Goal: Task Accomplishment & Management: Manage account settings

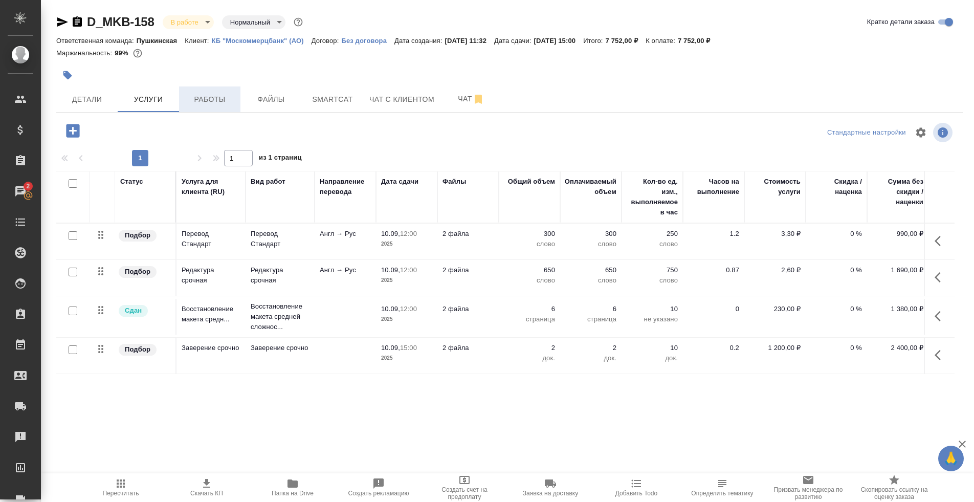
click at [214, 99] on span "Работы" at bounding box center [209, 99] width 49 height 13
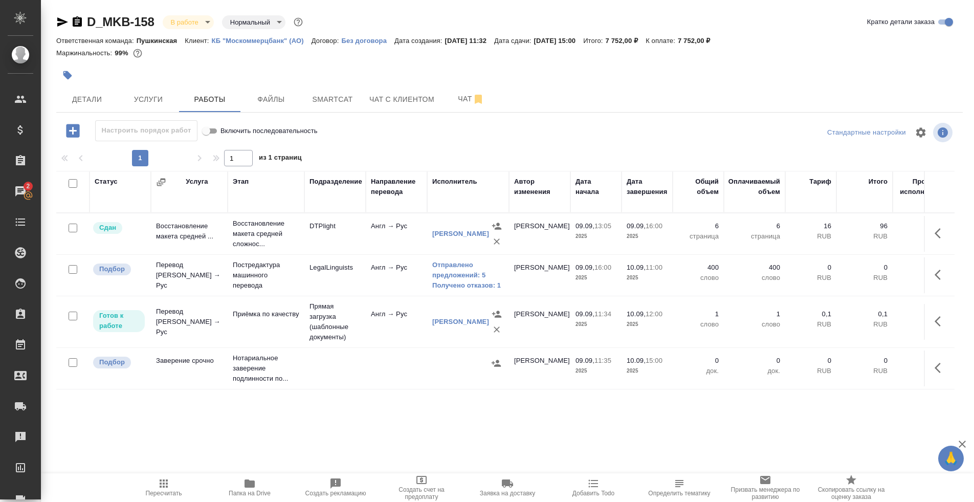
click at [301, 276] on td "Постредактура машинного перевода" at bounding box center [266, 275] width 77 height 41
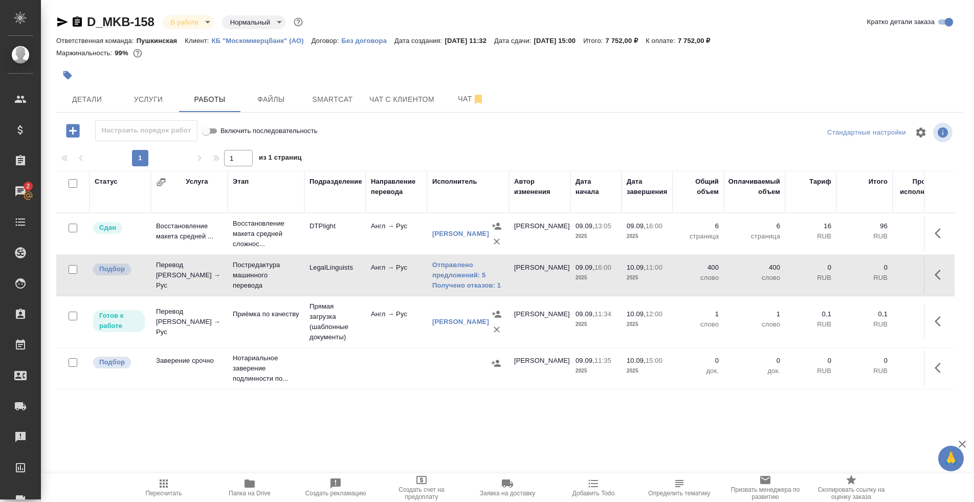
click at [161, 85] on div at bounding box center [358, 75] width 604 height 23
click at [158, 93] on span "Услуги" at bounding box center [148, 99] width 49 height 13
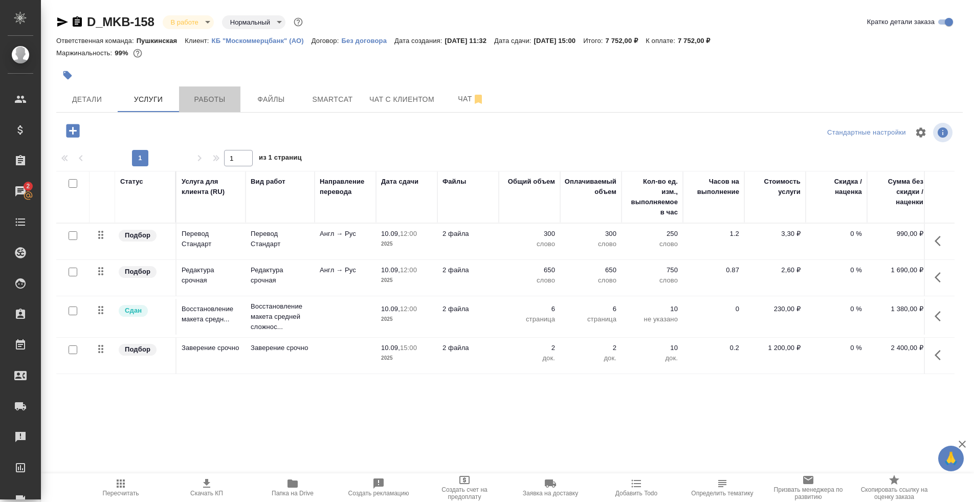
click at [209, 96] on span "Работы" at bounding box center [209, 99] width 49 height 13
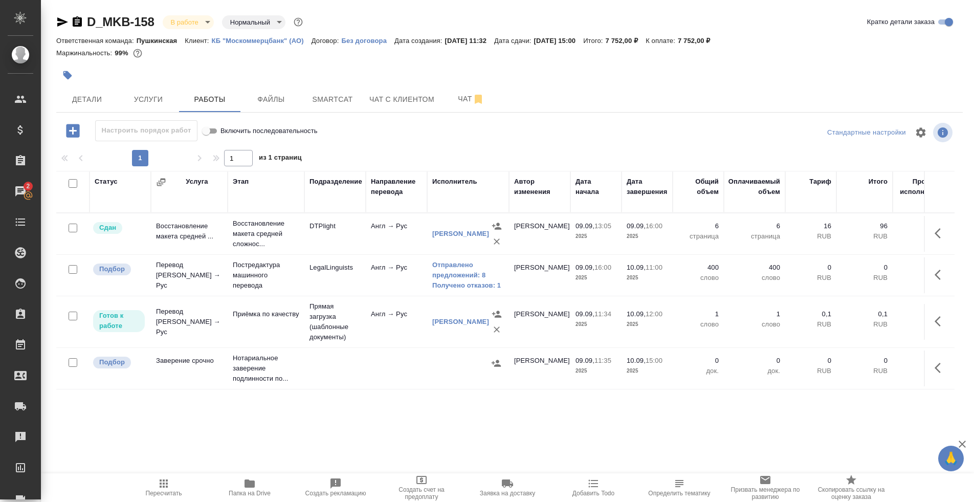
click at [166, 82] on div at bounding box center [358, 75] width 604 height 23
click at [161, 91] on button "Услуги" at bounding box center [148, 99] width 61 height 26
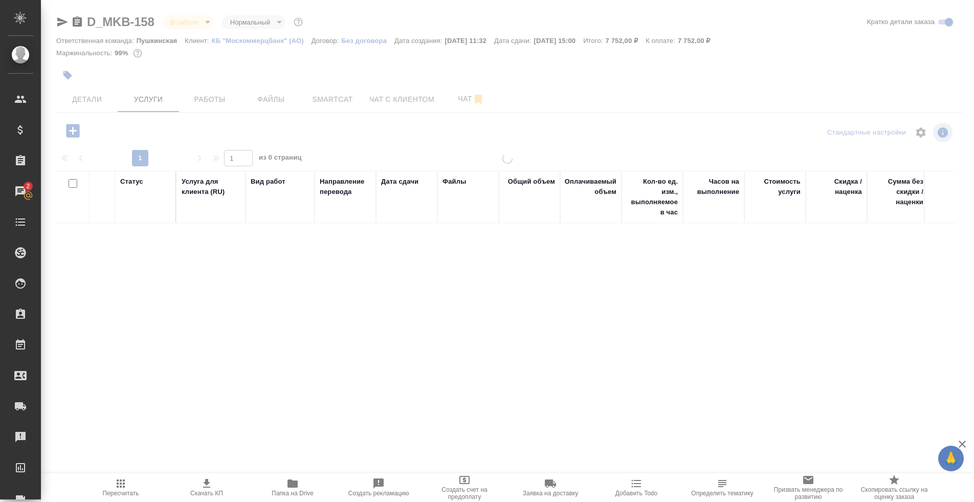
click at [208, 100] on div at bounding box center [507, 208] width 933 height 417
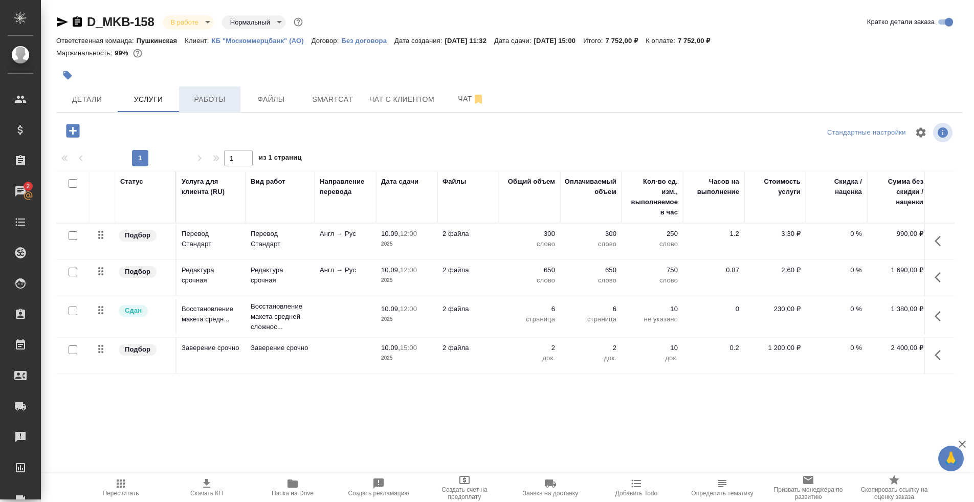
click at [208, 100] on span "Работы" at bounding box center [209, 99] width 49 height 13
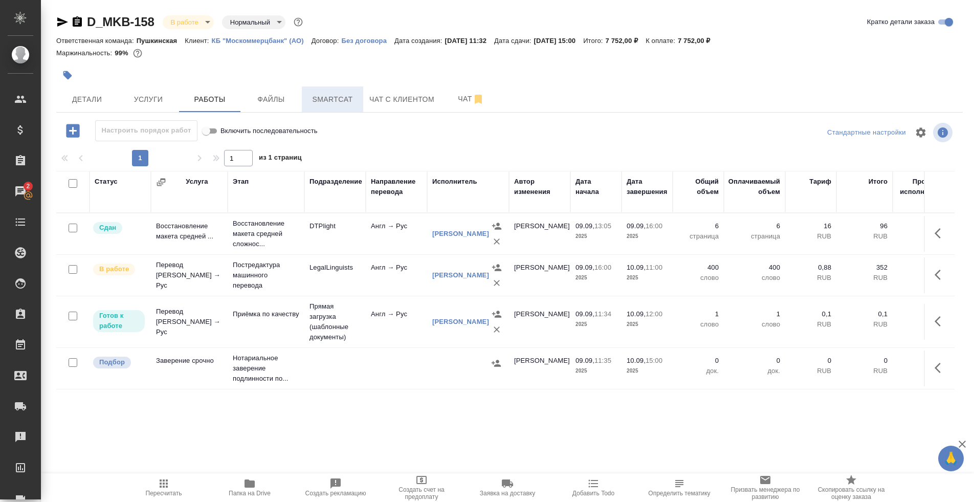
click at [328, 104] on span "Smartcat" at bounding box center [332, 99] width 49 height 13
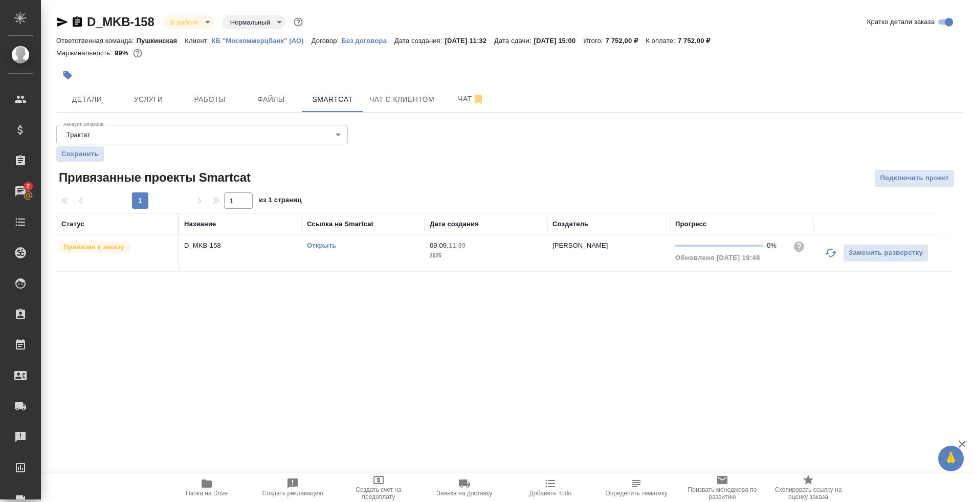
click at [316, 245] on link "Открыть" at bounding box center [321, 246] width 29 height 8
click at [200, 89] on button "Работы" at bounding box center [209, 99] width 61 height 26
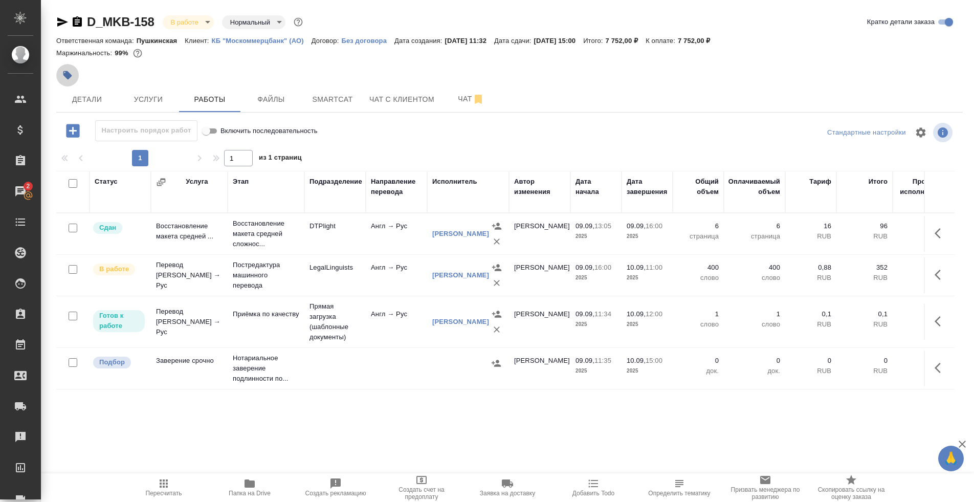
click at [70, 75] on icon "button" at bounding box center [67, 75] width 9 height 9
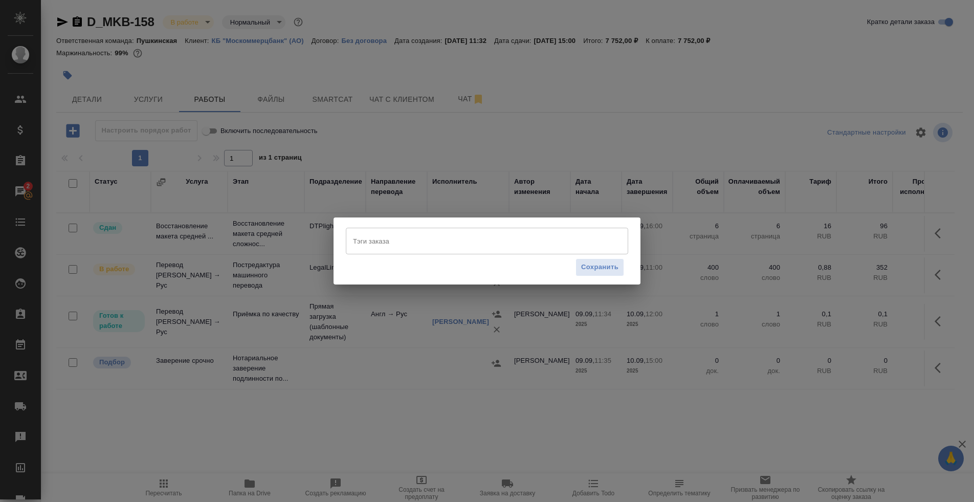
click at [477, 237] on input "Тэги заказа" at bounding box center [477, 240] width 254 height 17
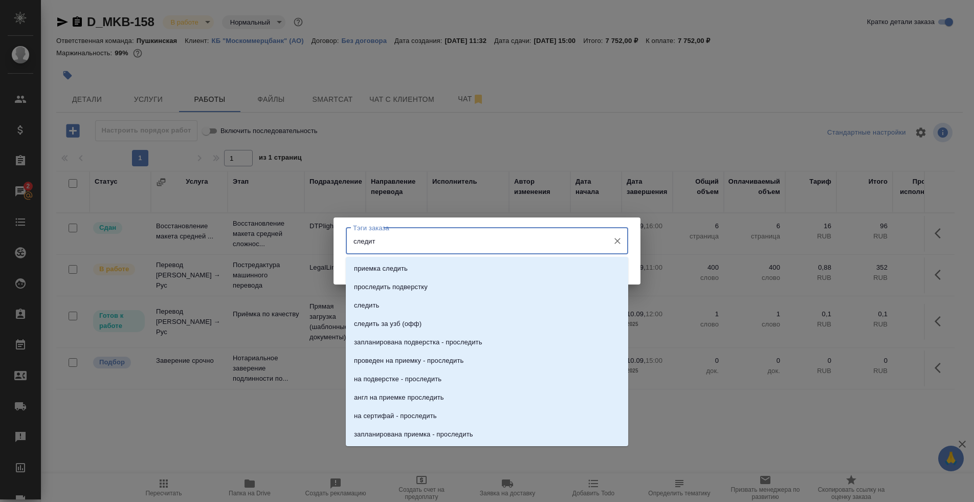
type input "следить"
click at [435, 307] on li "следить" at bounding box center [487, 305] width 282 height 18
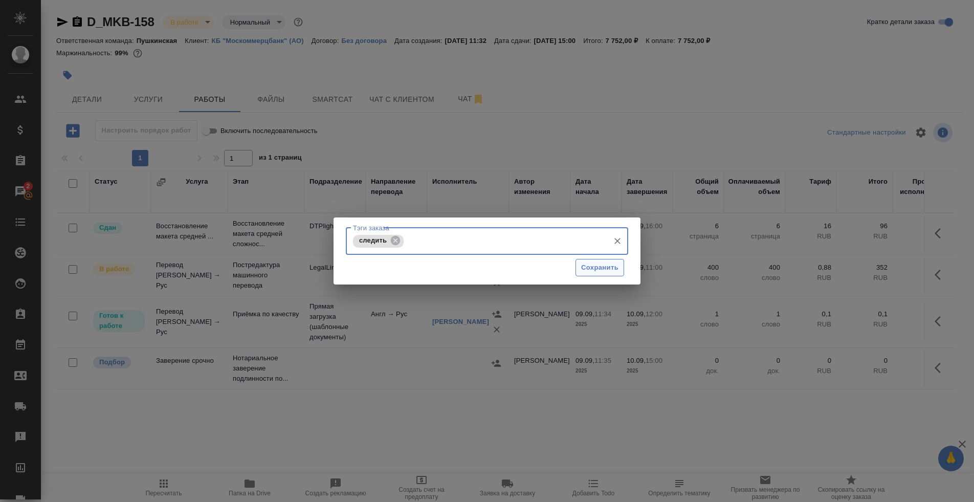
click at [584, 271] on span "Сохранить" at bounding box center [599, 268] width 37 height 12
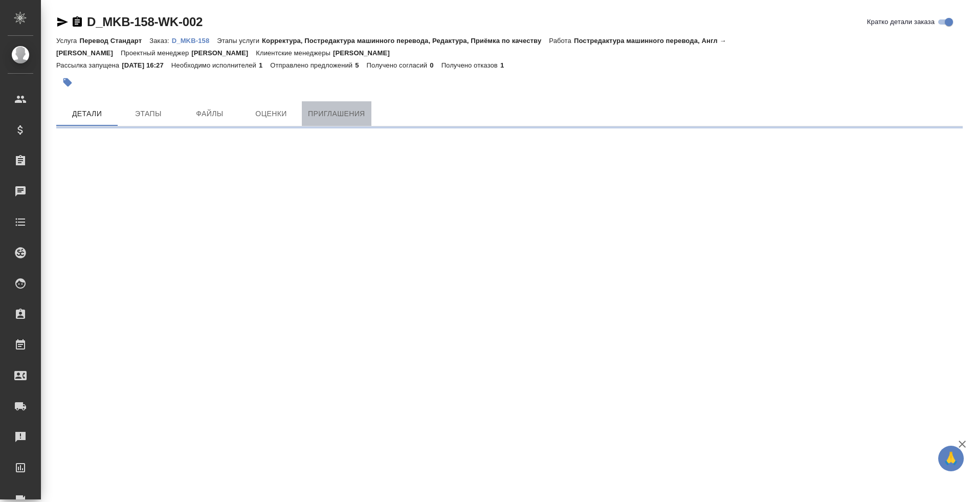
click at [351, 111] on span "Приглашения" at bounding box center [336, 113] width 57 height 13
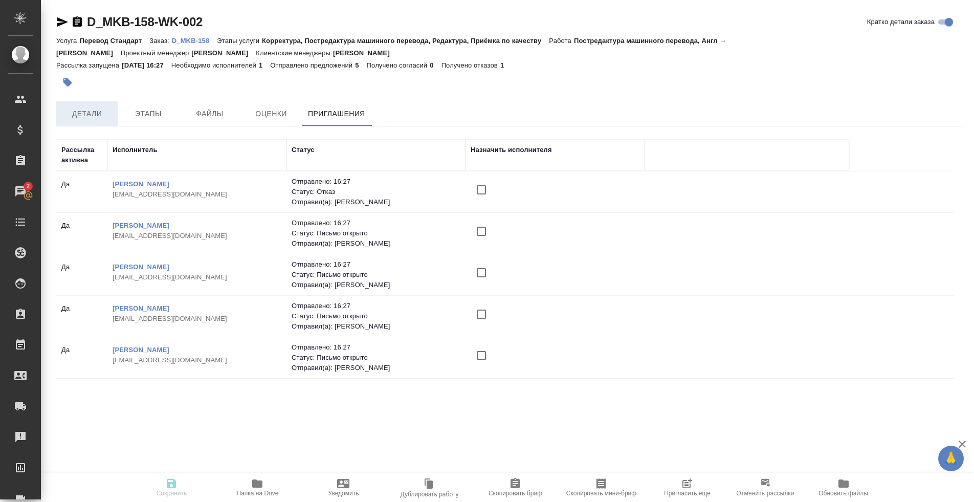
click at [96, 101] on button "Детали" at bounding box center [86, 113] width 61 height 25
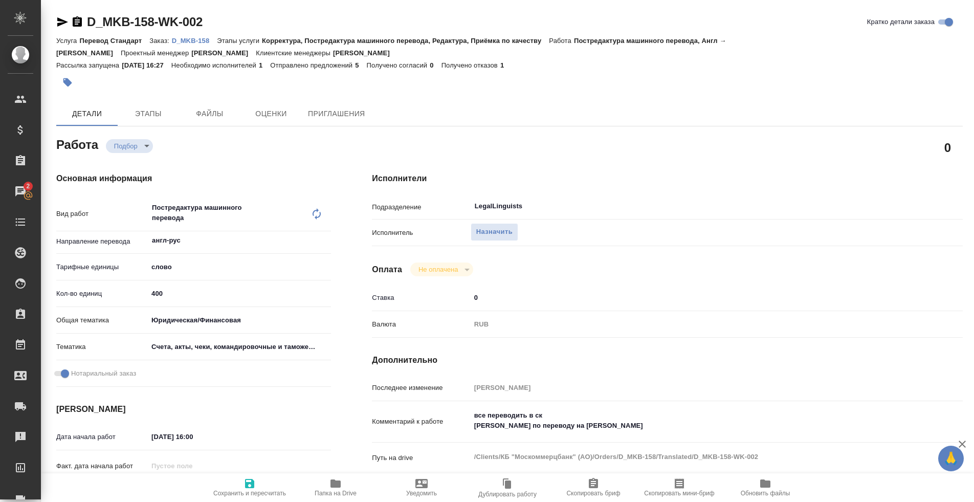
type textarea "x"
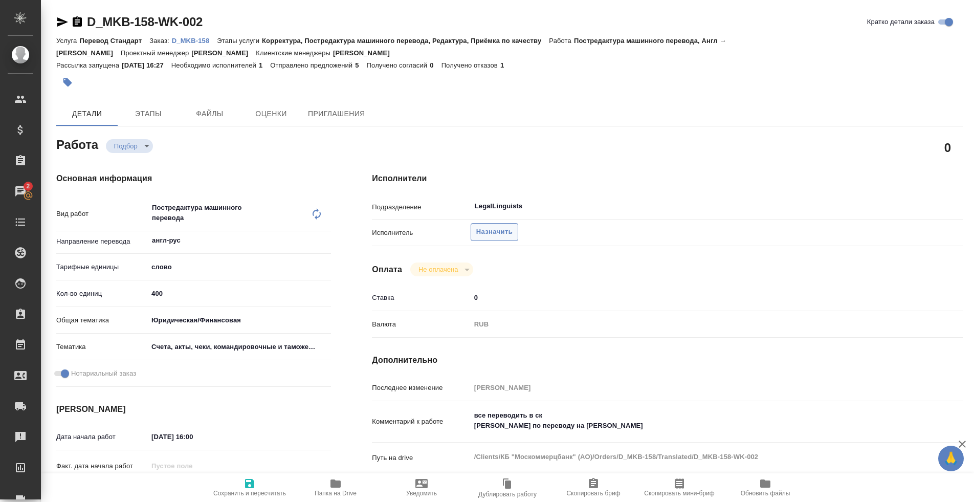
type textarea "x"
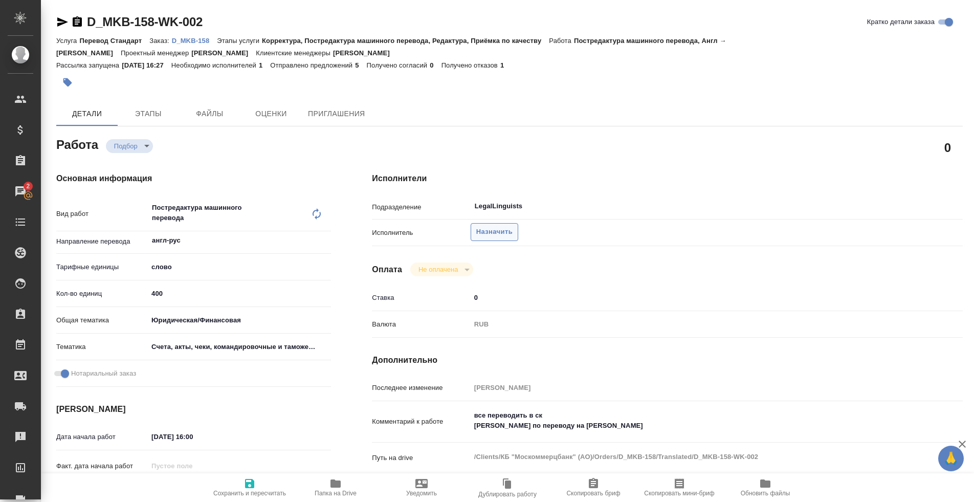
type textarea "x"
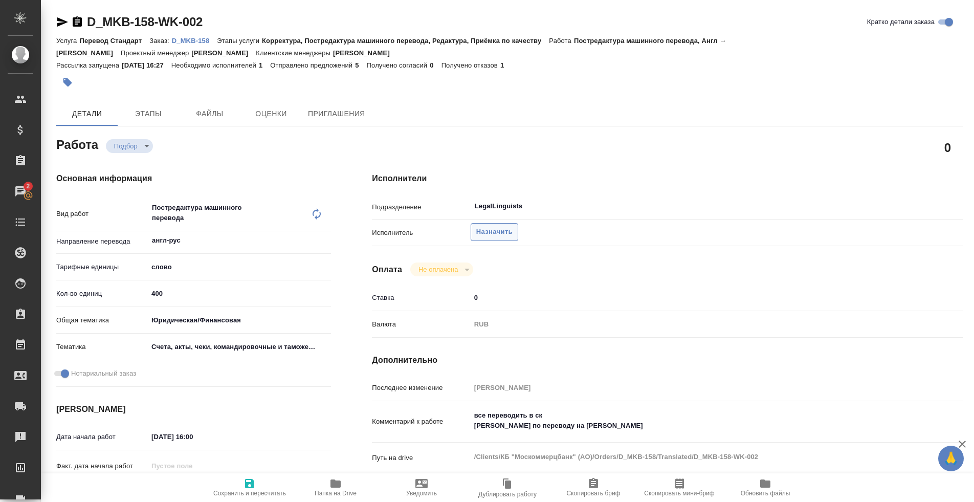
click at [488, 230] on span "Назначить" at bounding box center [494, 232] width 36 height 12
type textarea "x"
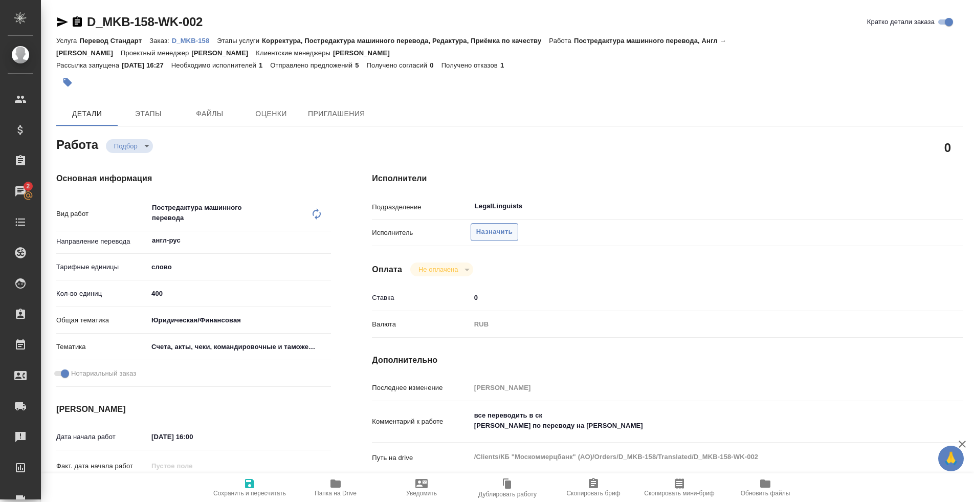
type textarea "x"
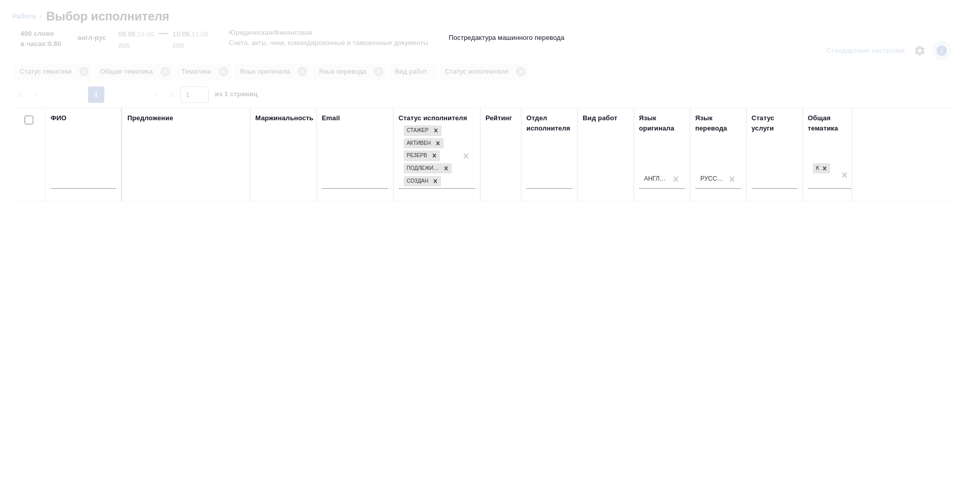
type textarea "x"
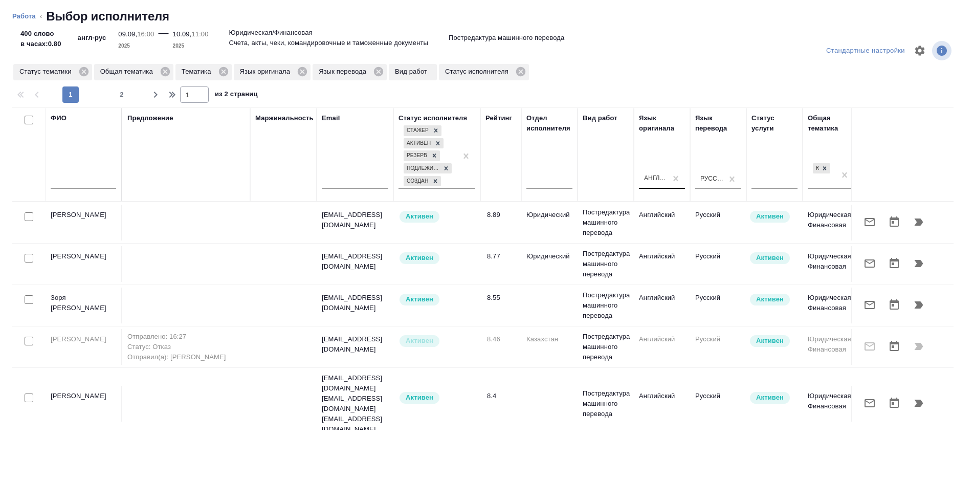
scroll to position [0, 545]
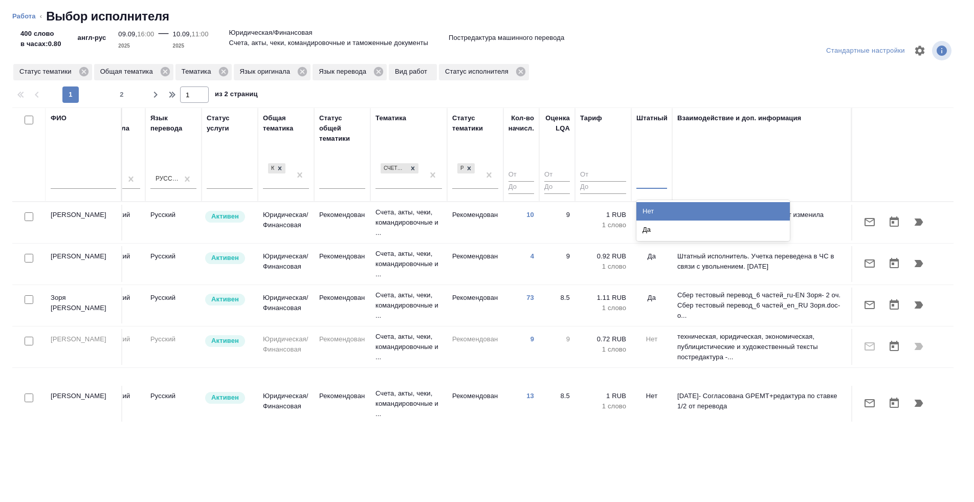
click at [652, 181] on div at bounding box center [652, 178] width 31 height 15
click at [667, 210] on div "Нет" at bounding box center [714, 211] width 154 height 18
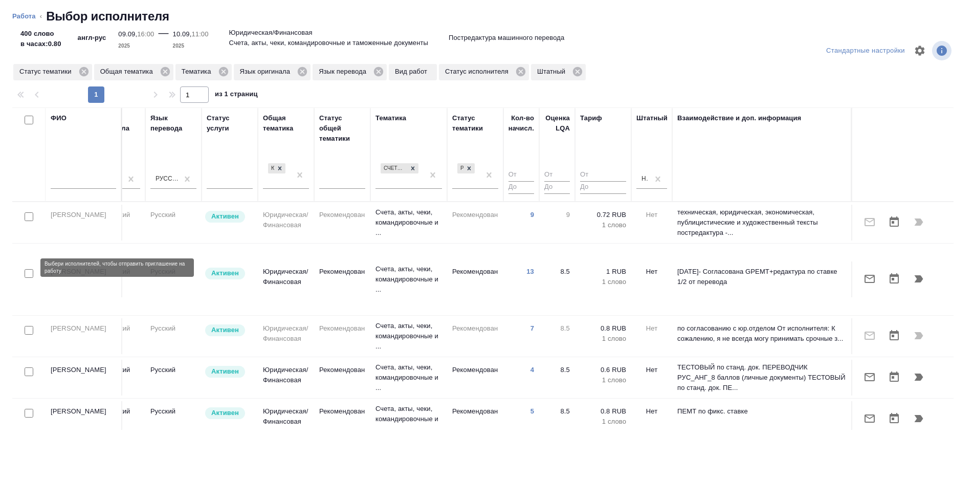
click at [30, 269] on input "checkbox" at bounding box center [29, 273] width 9 height 9
checkbox input "true"
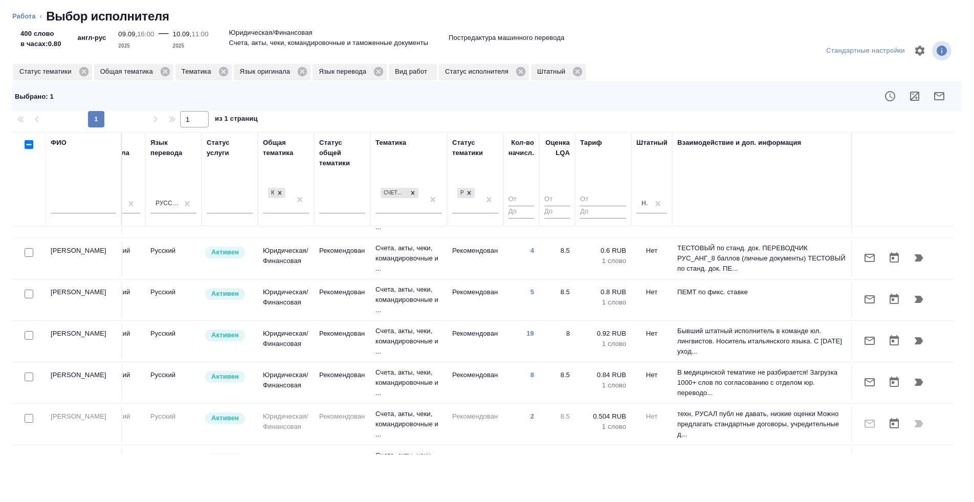
scroll to position [144, 545]
click at [31, 372] on input "checkbox" at bounding box center [29, 376] width 9 height 9
checkbox input "true"
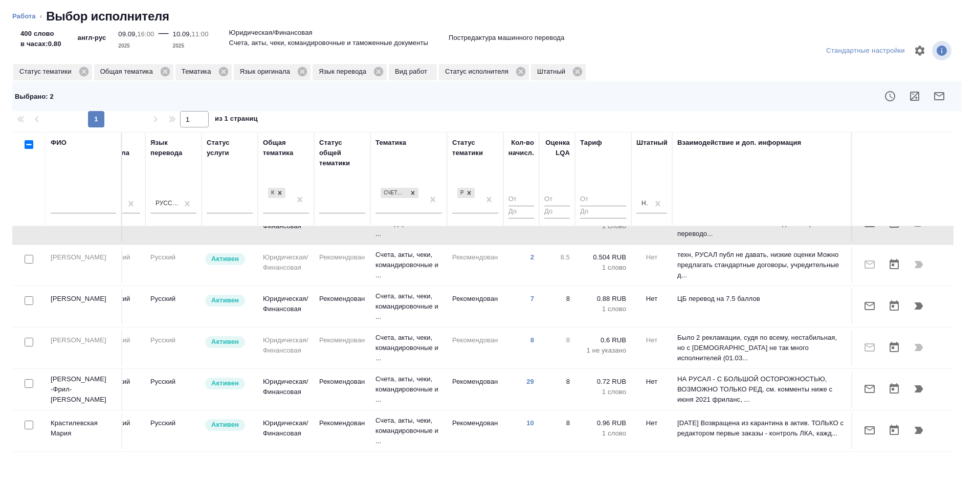
scroll to position [302, 545]
click at [28, 300] on input "checkbox" at bounding box center [29, 301] width 9 height 9
checkbox input "true"
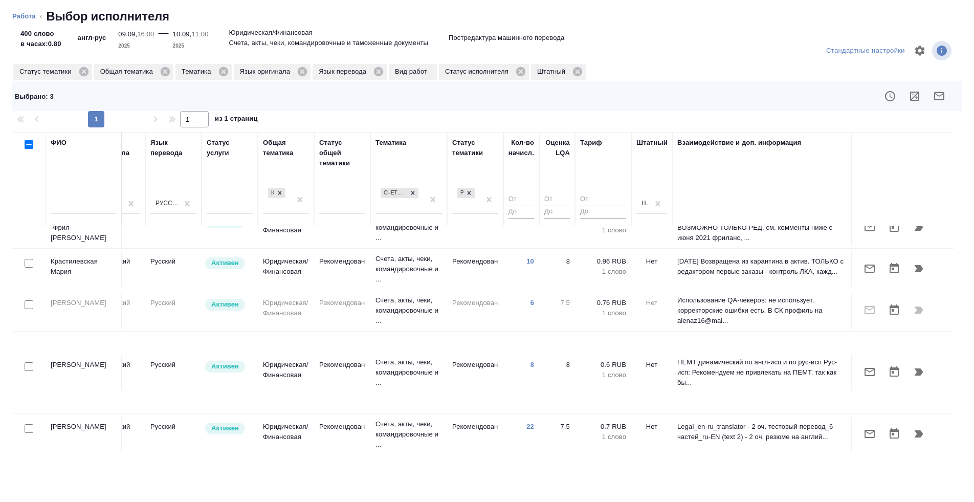
scroll to position [483, 545]
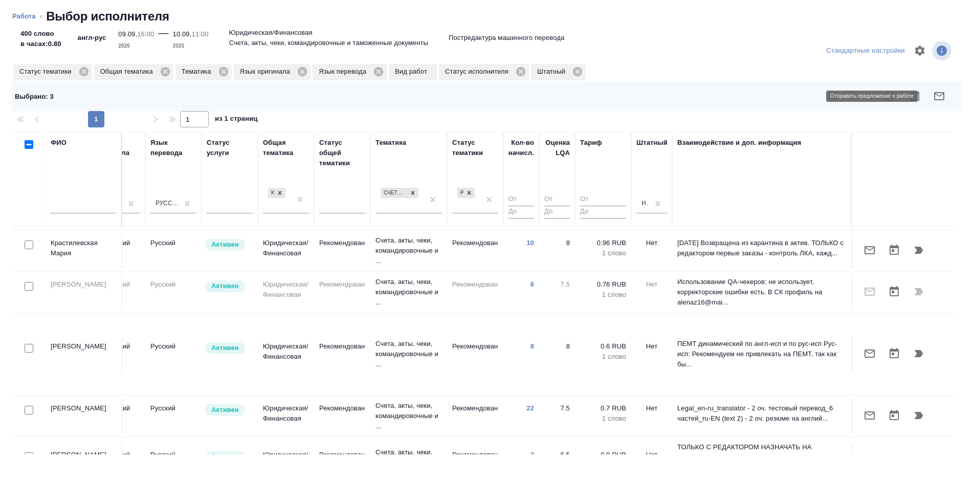
click at [933, 90] on button "button" at bounding box center [939, 96] width 25 height 25
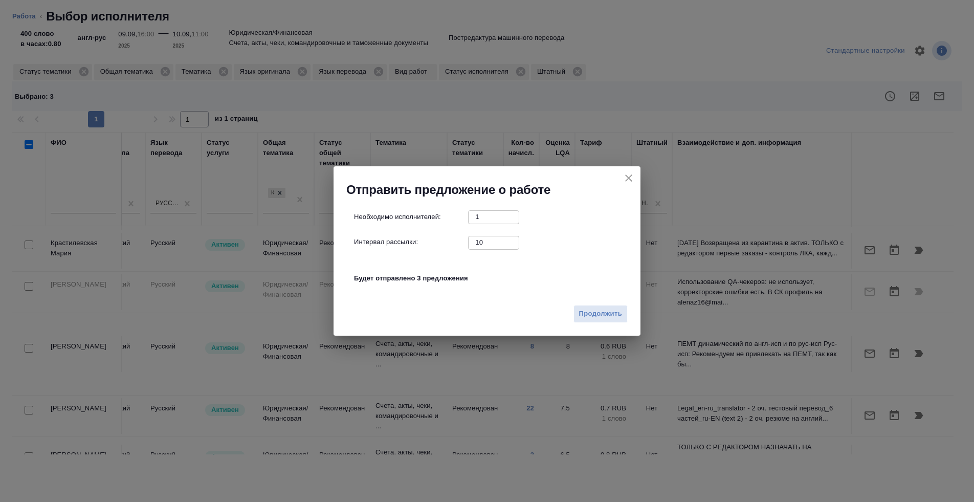
click at [484, 242] on input "10" at bounding box center [493, 242] width 51 height 13
type input "0"
click at [594, 318] on span "Продолжить" at bounding box center [600, 314] width 43 height 12
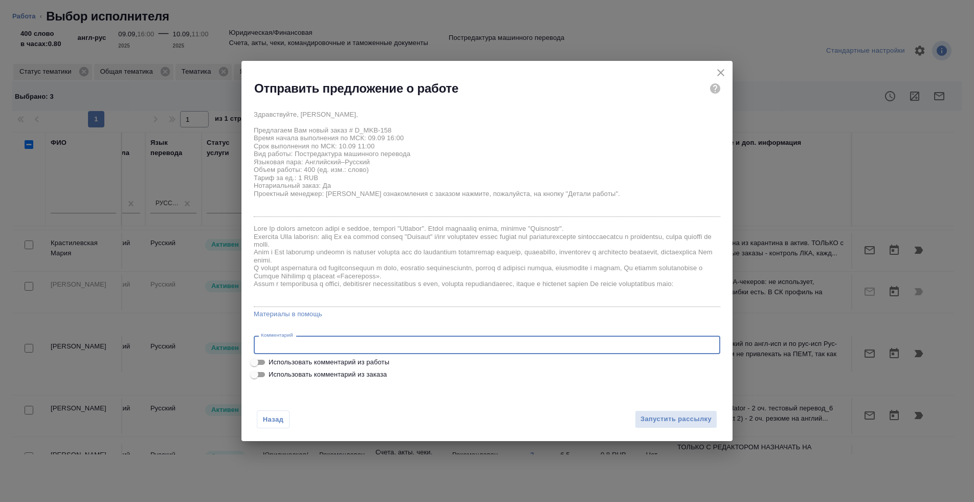
click at [468, 344] on textarea at bounding box center [487, 345] width 452 height 8
paste textarea "При переводе файла "Счет за свифт сообщения 4л. по тарифу" опираться на референ…"
type textarea "При переводе файла "Счет за свифт сообщения 4л. по тарифу" опираться на референ…"
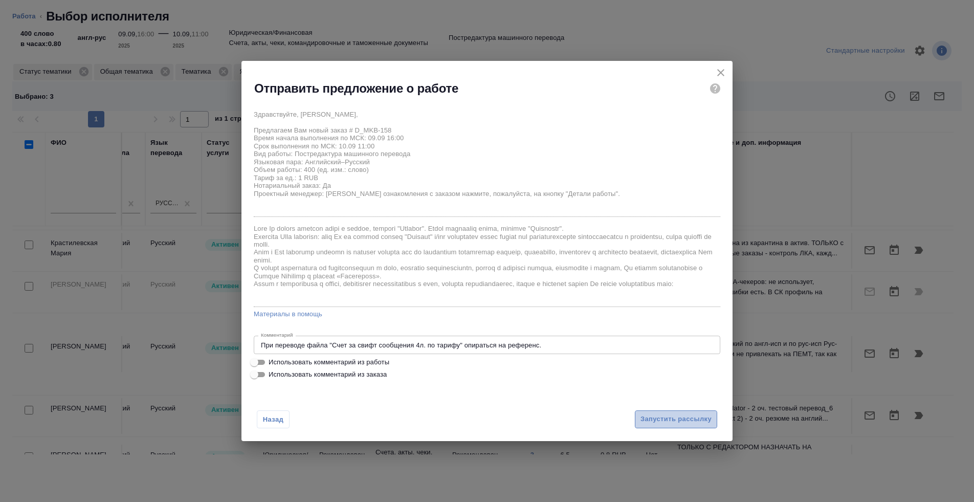
click at [660, 422] on span "Запустить рассылку" at bounding box center [676, 419] width 71 height 12
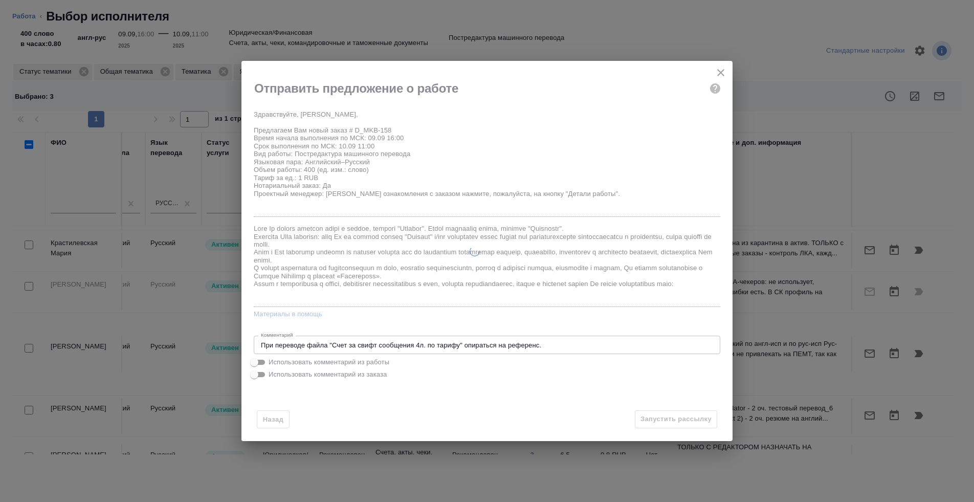
type textarea "x"
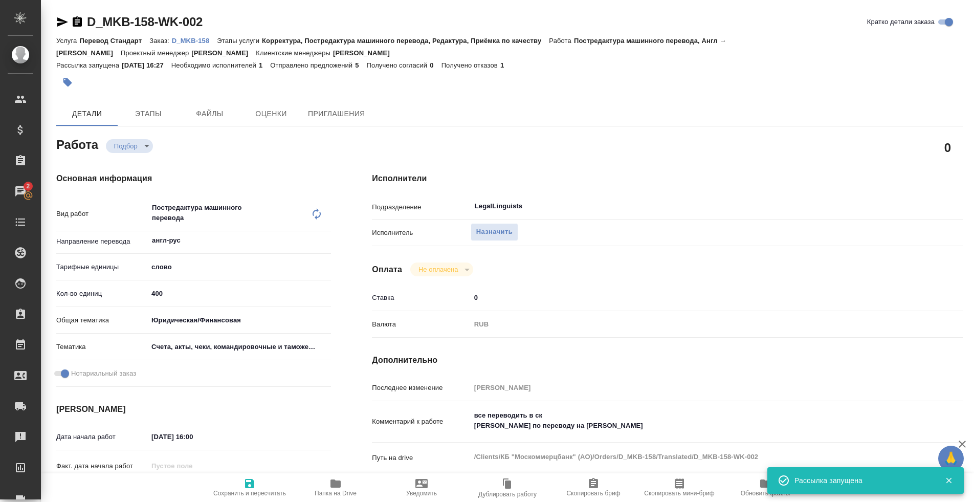
type input "recruiting"
type textarea "Постредактура машинного перевода"
type textarea "x"
type input "англ-рус"
type input "5a8b1489cc6b4906c91bfd90"
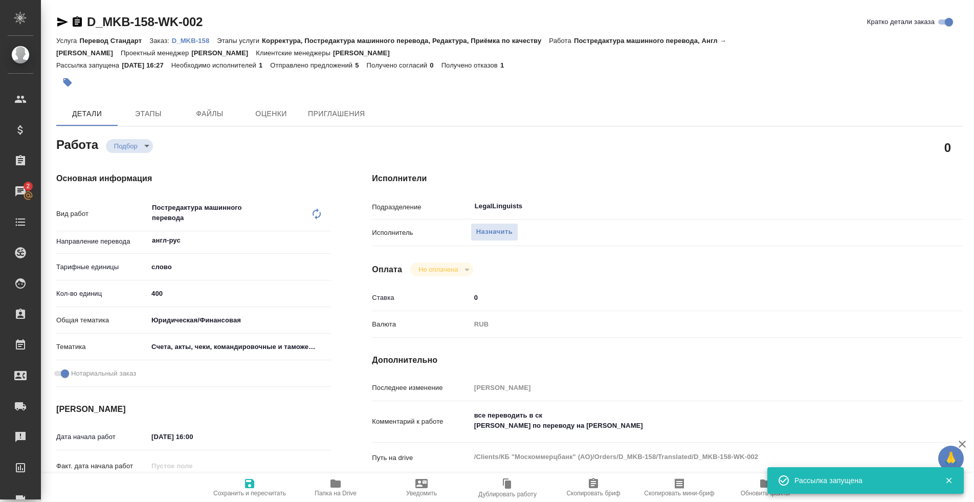
type input "400"
type input "yr-fn"
type input "5f647205b73bc97568ca66c0"
checkbox input "true"
type input "09.09.2025 16:00"
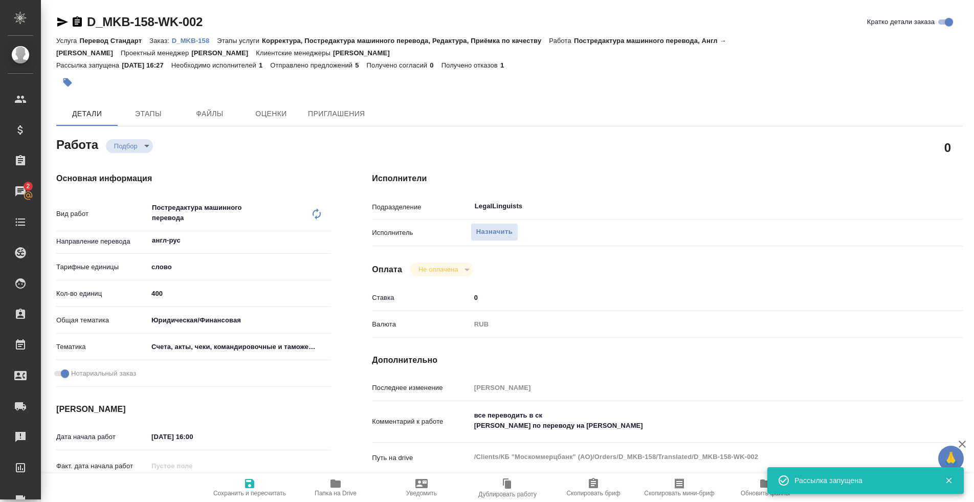
type input "10.09.2025 11:00"
type input "10.09.2025 12:00"
type input "LegalLinguists"
type input "notPayed"
type input "0"
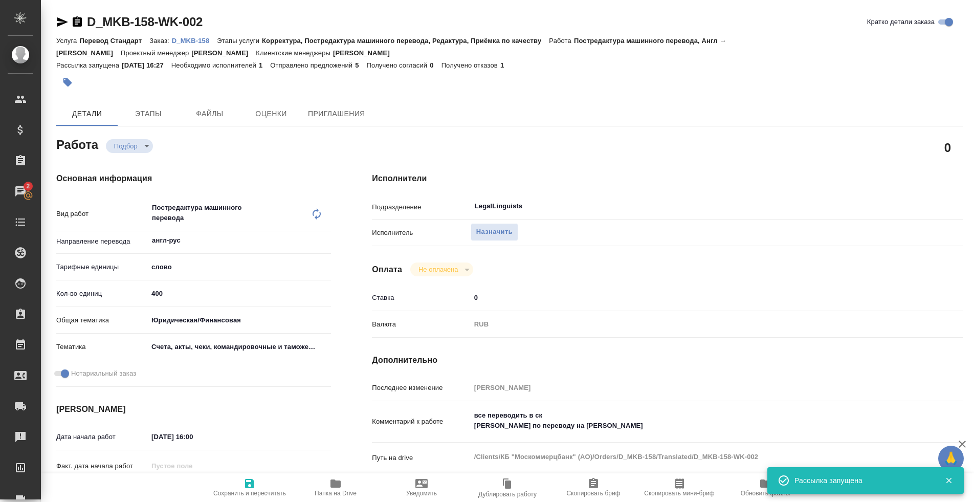
type input "RUB"
type input "Тарабановская Анастасия"
type textarea "все переводить в ск опора по переводу на реф"
type textarea "x"
type textarea "/Clients/КБ "Москоммерцбанк" (АО)/Orders/D_MKB-158/Translated/D_MKB-158-WK-002"
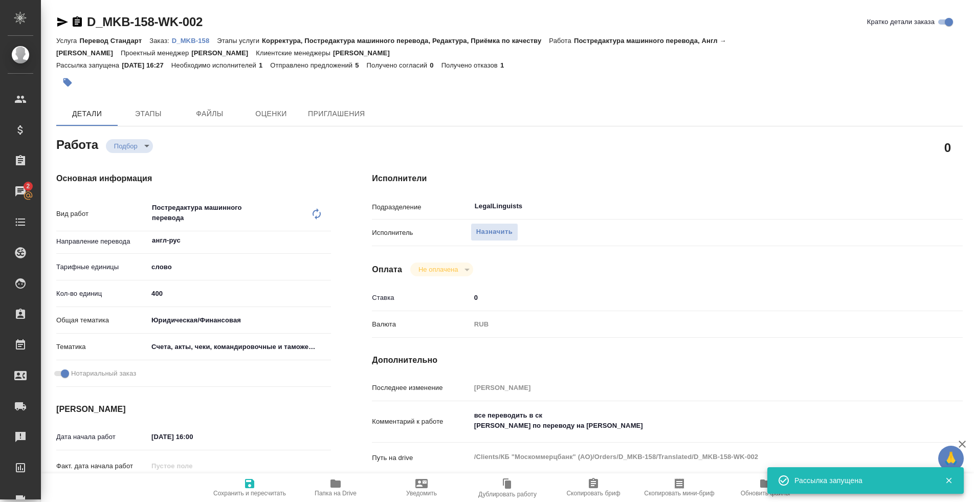
type textarea "x"
type input "D_MKB-158"
type input "Перевод Стандарт"
type input "Корректура, Постредактура машинного перевода, Редактура, Приёмка по качеству"
type input "Булахова Елена"
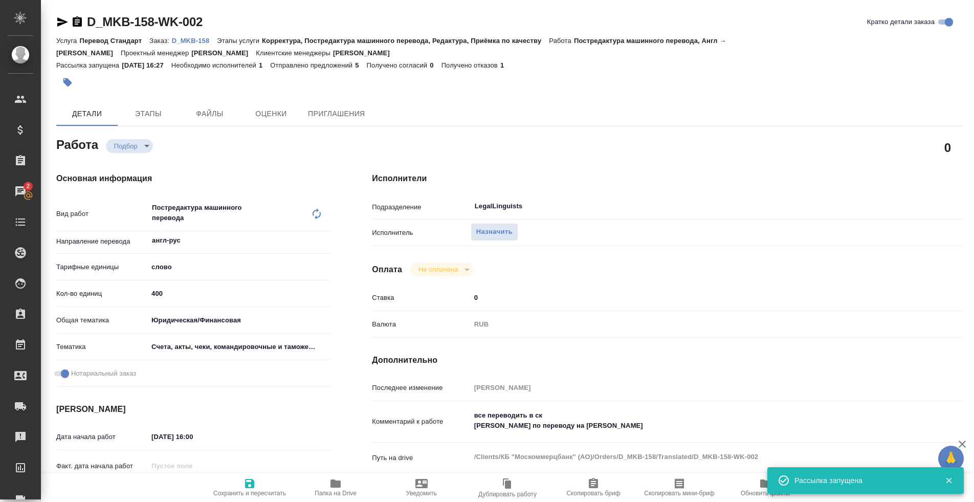
type input "Оксютович Ирина"
type input "/Clients/КБ "Москоммерцбанк" (АО)/Orders/D_MKB-158"
type textarea "x"
type textarea "файл Счет за свифт сообщения 4л. по тарифу редактуры - см. папку reference"
type textarea "x"
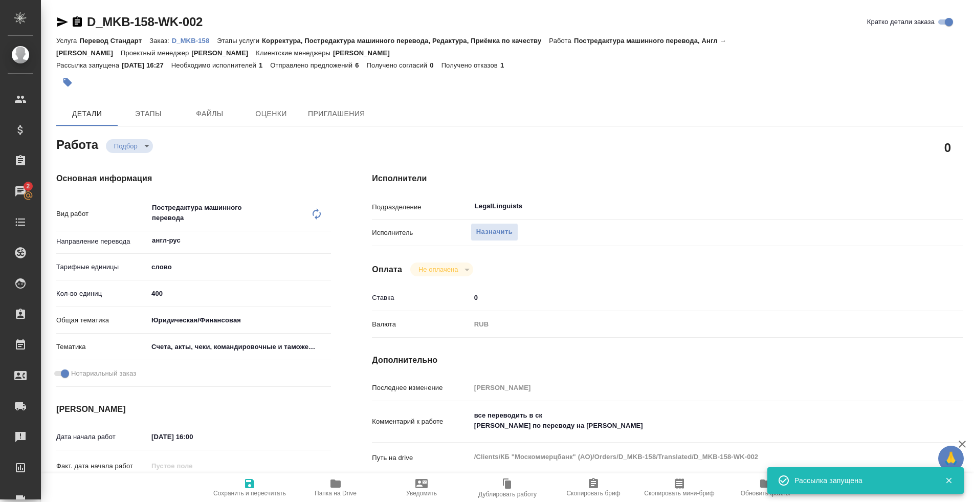
type textarea "x"
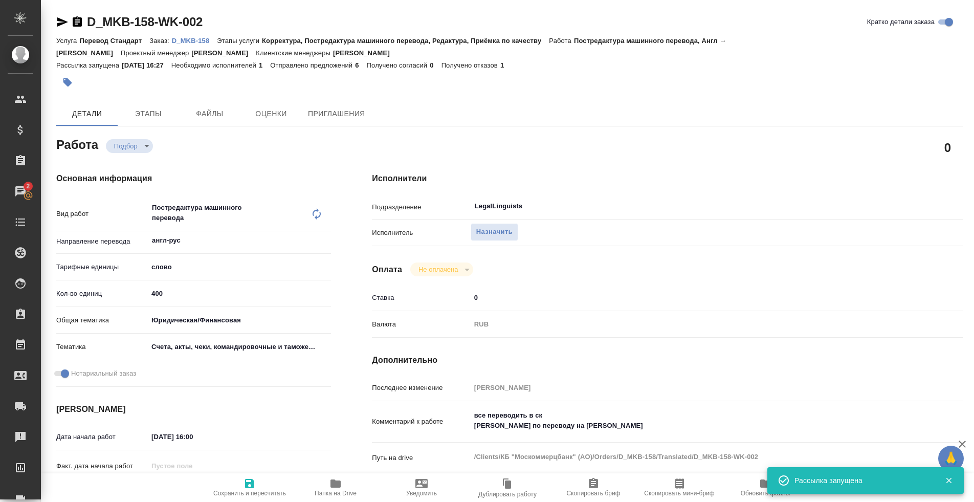
type textarea "x"
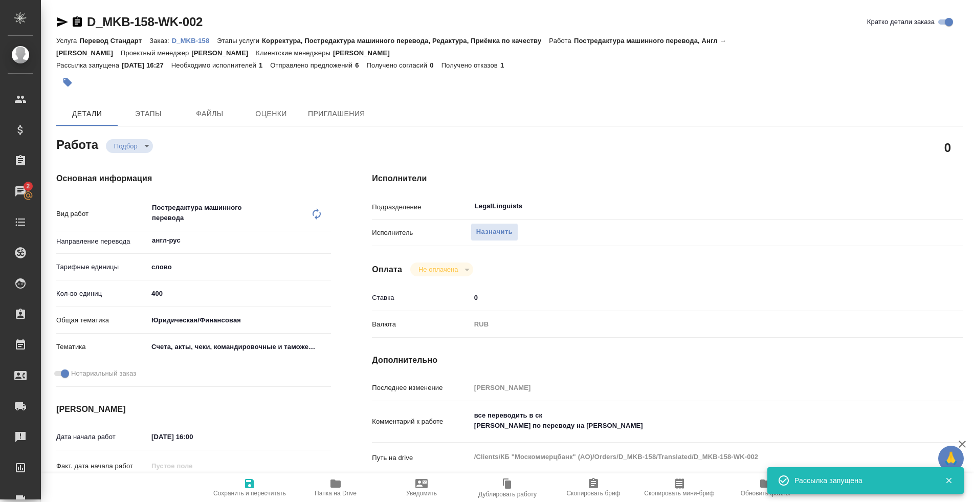
type textarea "x"
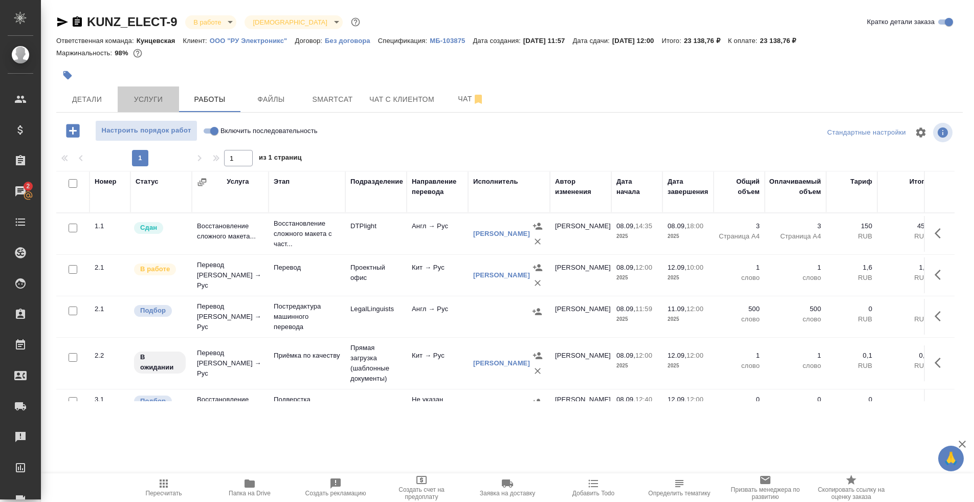
click at [148, 95] on span "Услуги" at bounding box center [148, 99] width 49 height 13
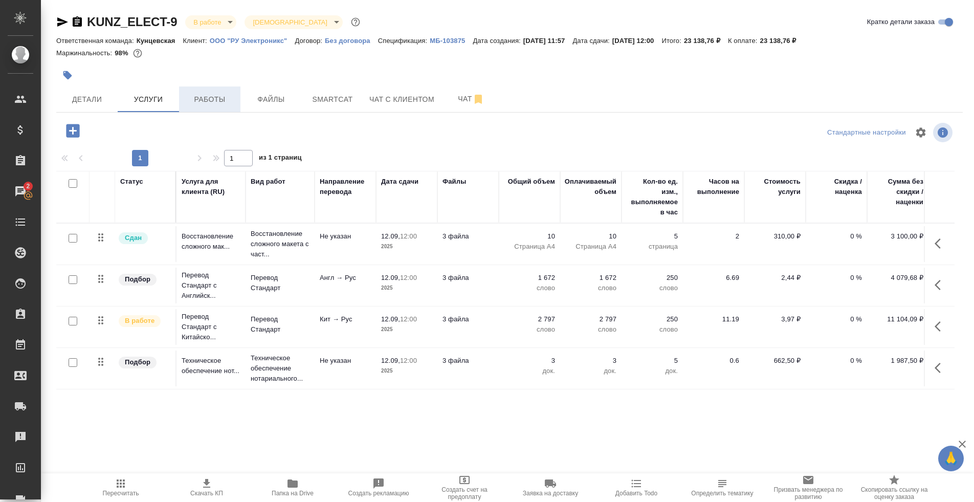
click at [202, 100] on span "Работы" at bounding box center [209, 99] width 49 height 13
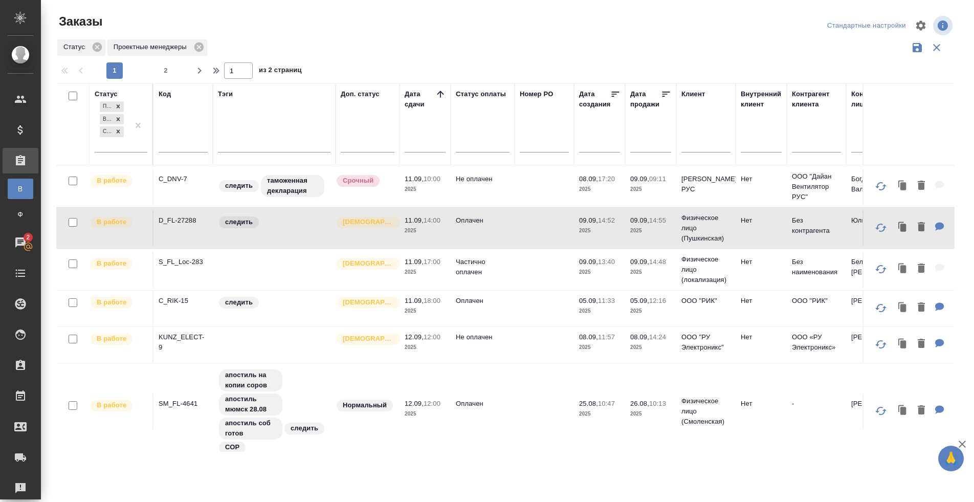
scroll to position [408, 0]
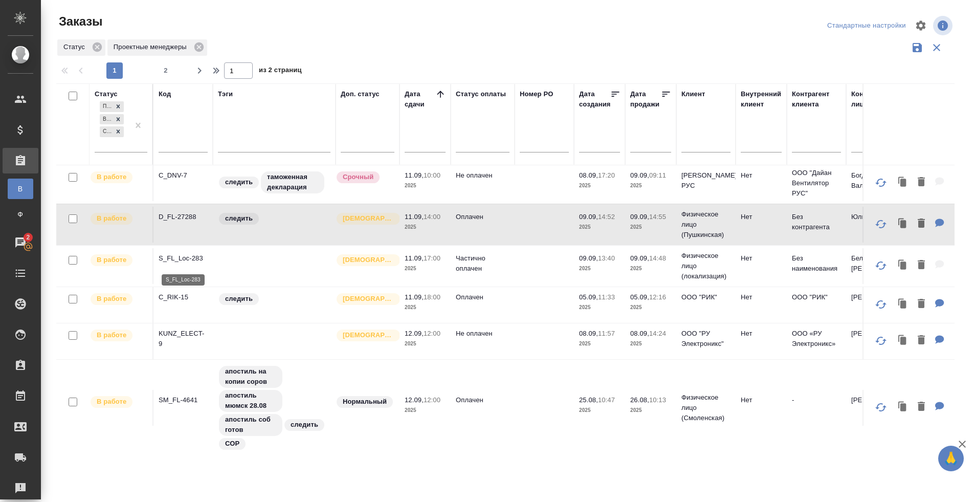
click at [185, 262] on p "S_FL_Loc-283" at bounding box center [183, 258] width 49 height 10
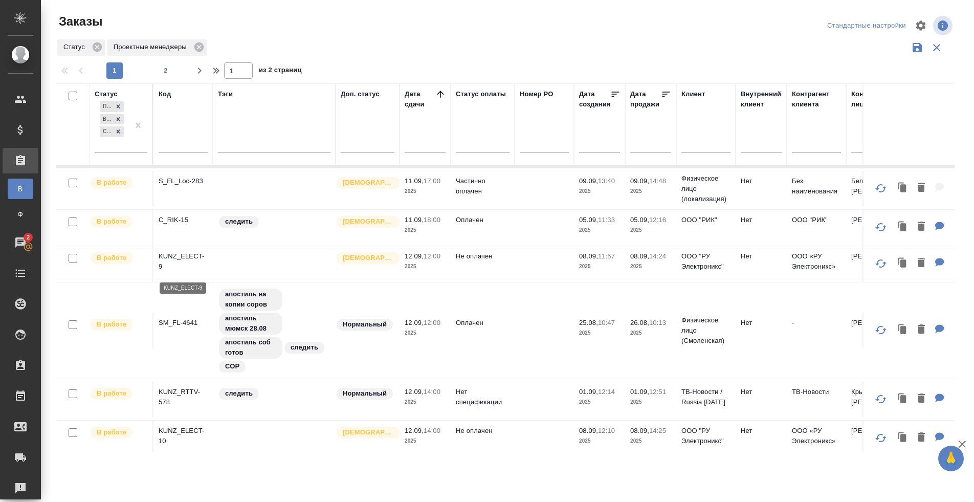
click at [172, 259] on p "KUNZ_ELECT-9" at bounding box center [183, 261] width 49 height 20
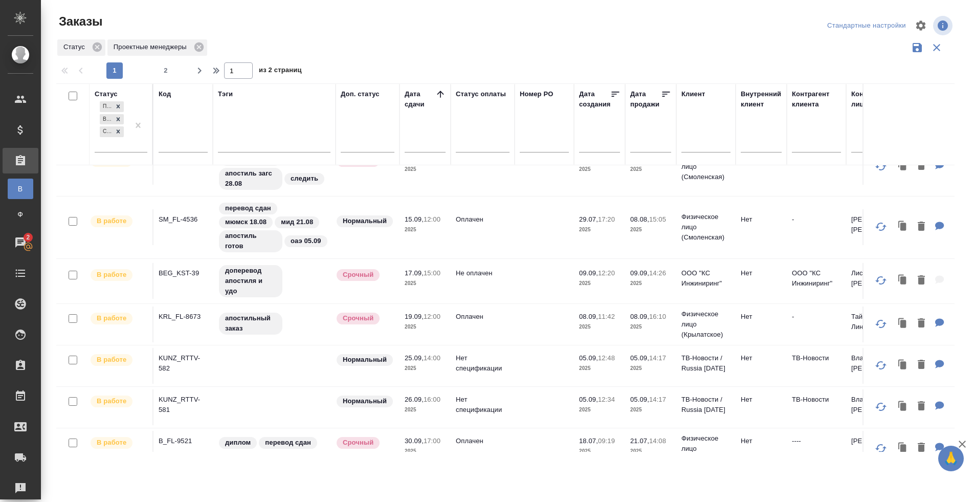
scroll to position [824, 0]
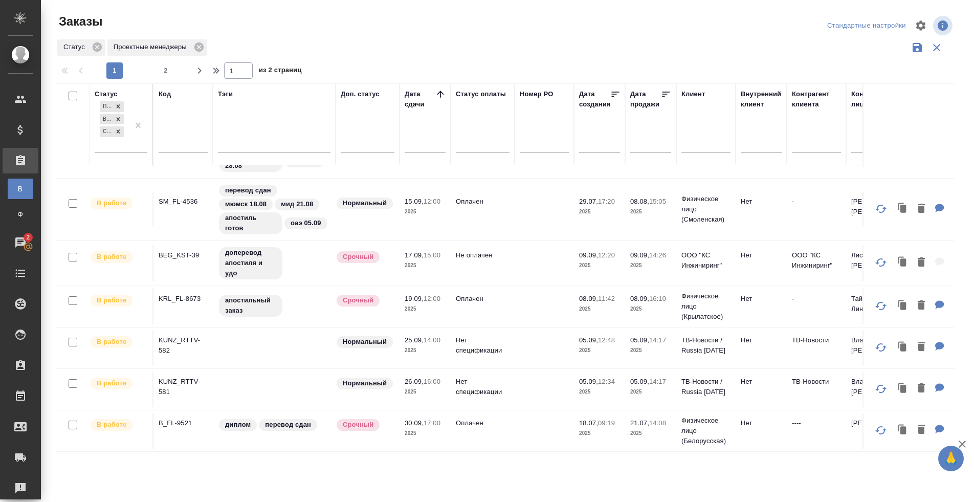
click at [186, 299] on p "KRL_FL-8673" at bounding box center [183, 299] width 49 height 10
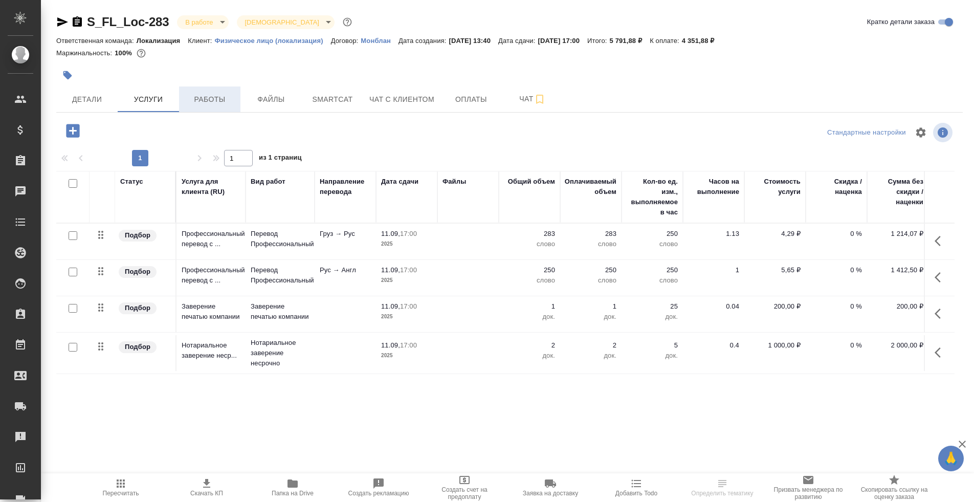
click at [213, 99] on span "Работы" at bounding box center [209, 99] width 49 height 13
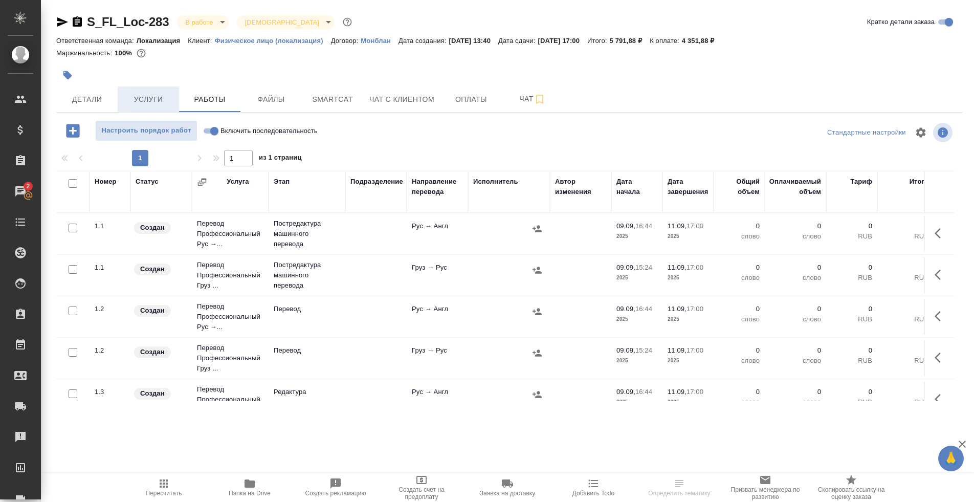
click at [140, 99] on span "Услуги" at bounding box center [148, 99] width 49 height 13
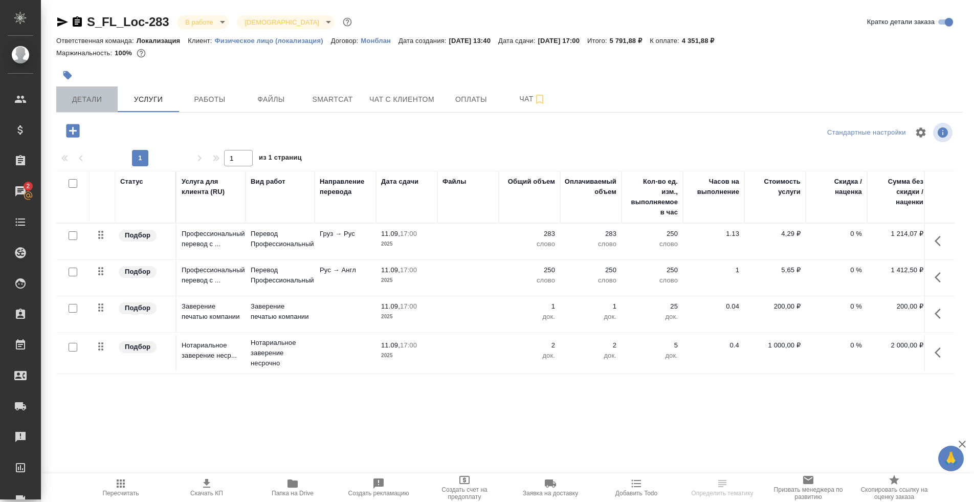
click at [99, 98] on span "Детали" at bounding box center [86, 99] width 49 height 13
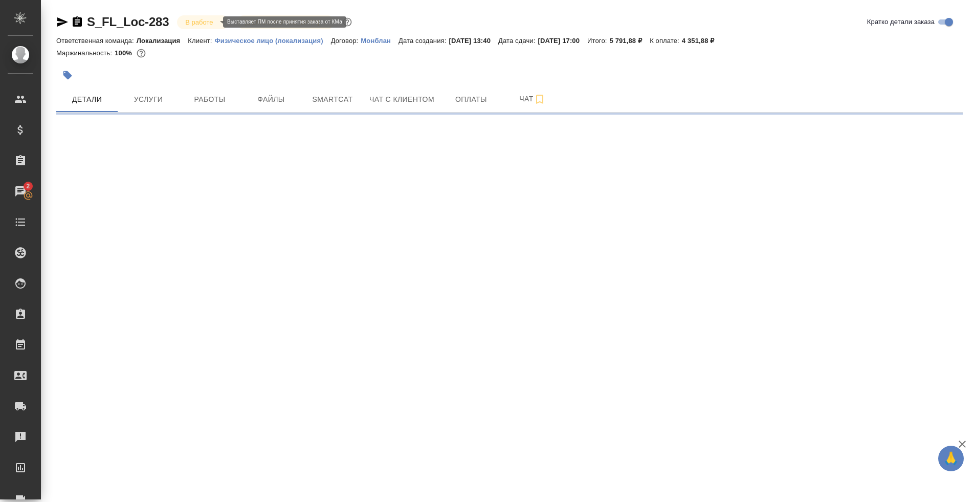
click at [201, 21] on body "🙏 .cls-1 fill:#fff; AWATERA Tarabanovskaya Anastasia Клиенты Спецификации Заказ…" at bounding box center [487, 251] width 974 height 502
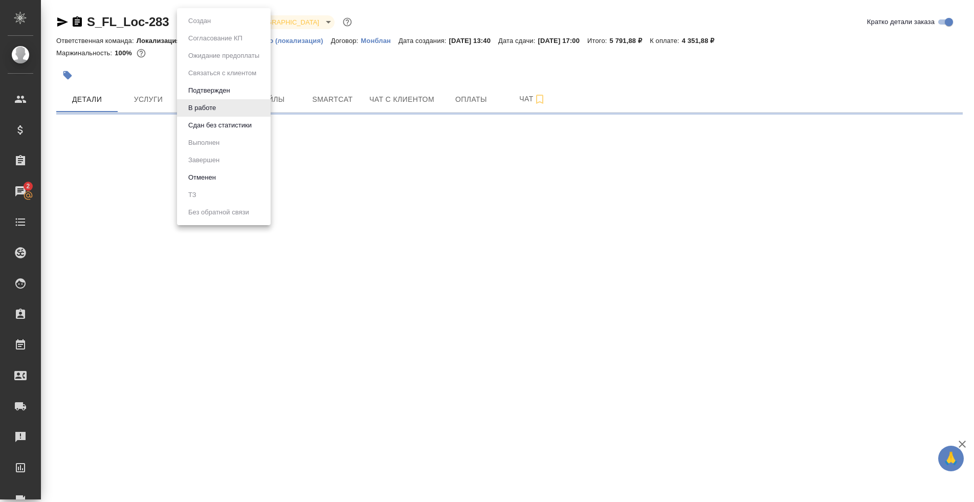
select select "RU"
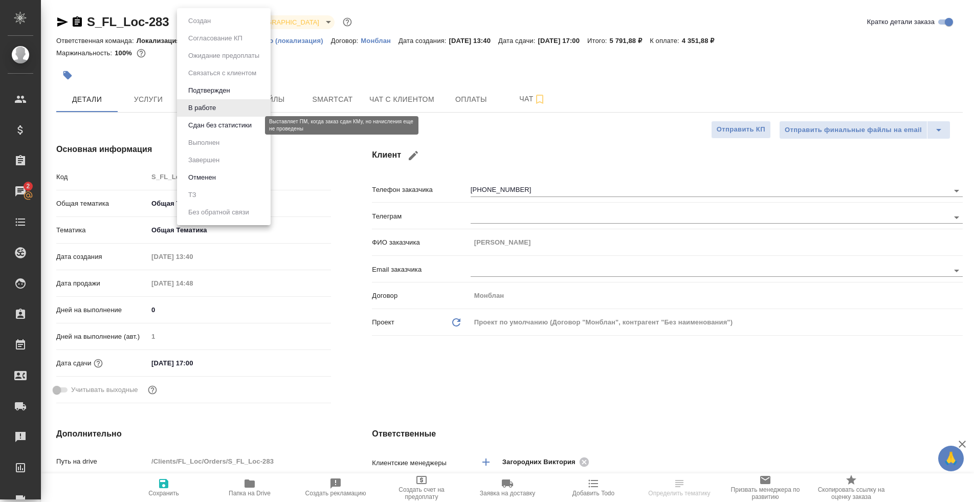
type textarea "x"
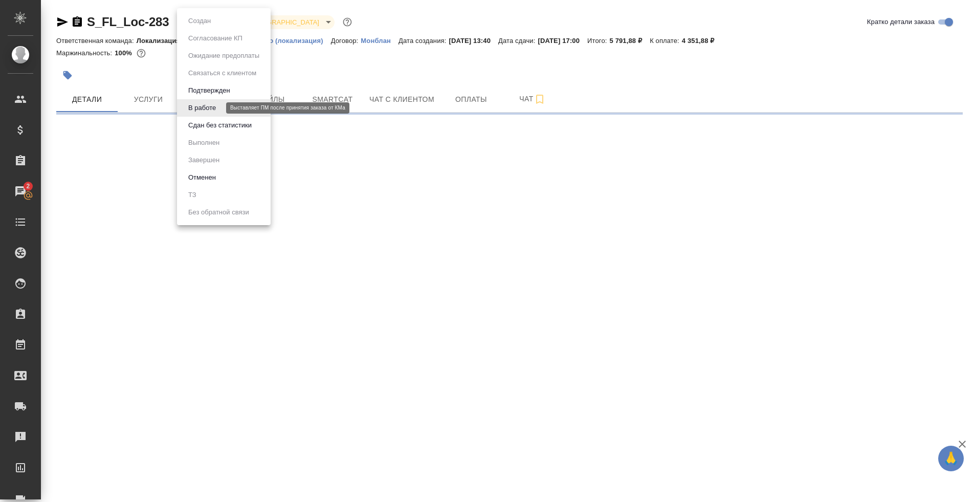
select select "RU"
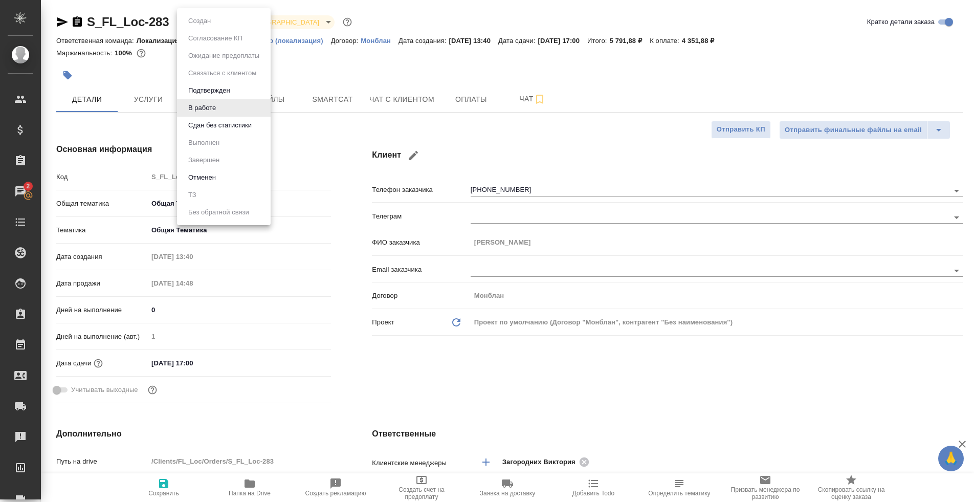
type textarea "x"
click at [326, 243] on div at bounding box center [487, 251] width 974 height 502
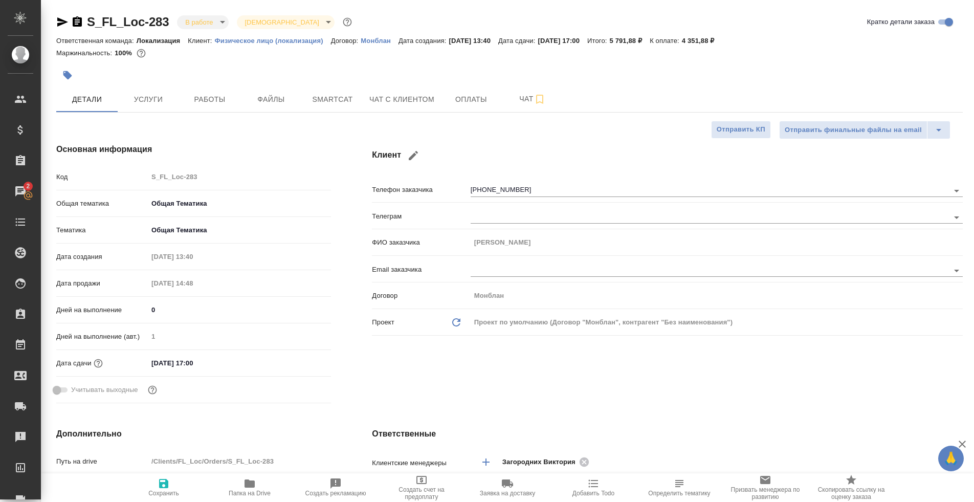
scroll to position [222, 0]
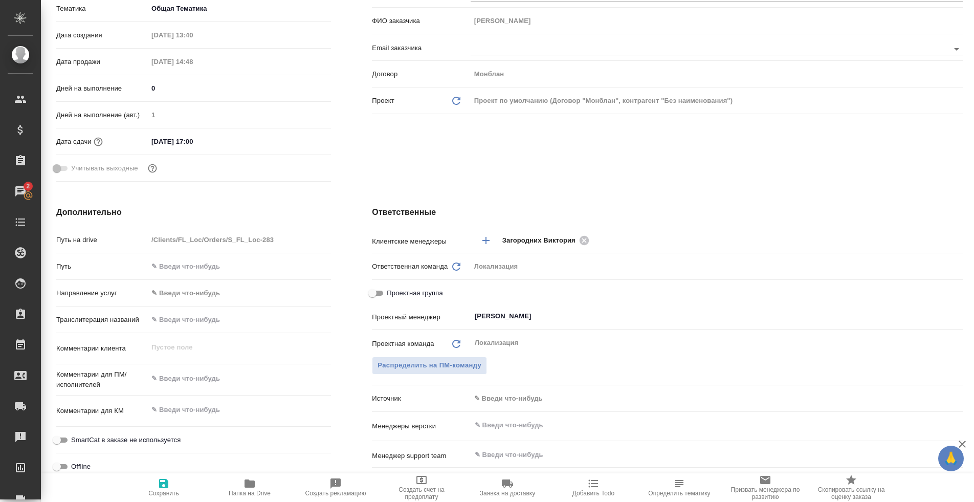
click at [258, 480] on span "Папка на Drive" at bounding box center [250, 486] width 74 height 19
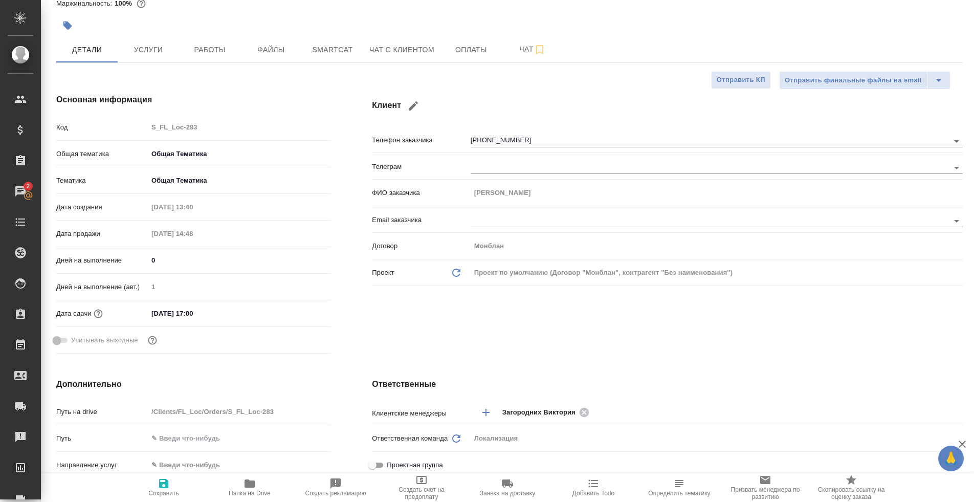
scroll to position [0, 0]
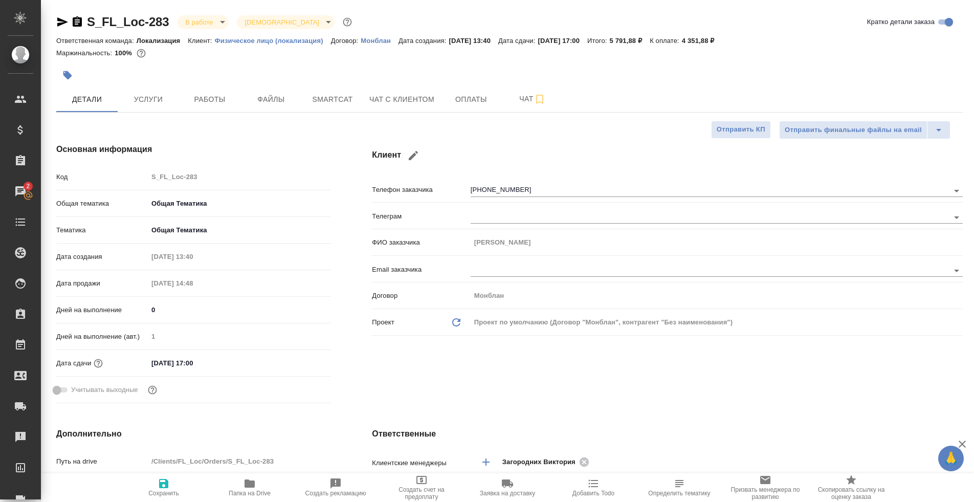
type textarea "x"
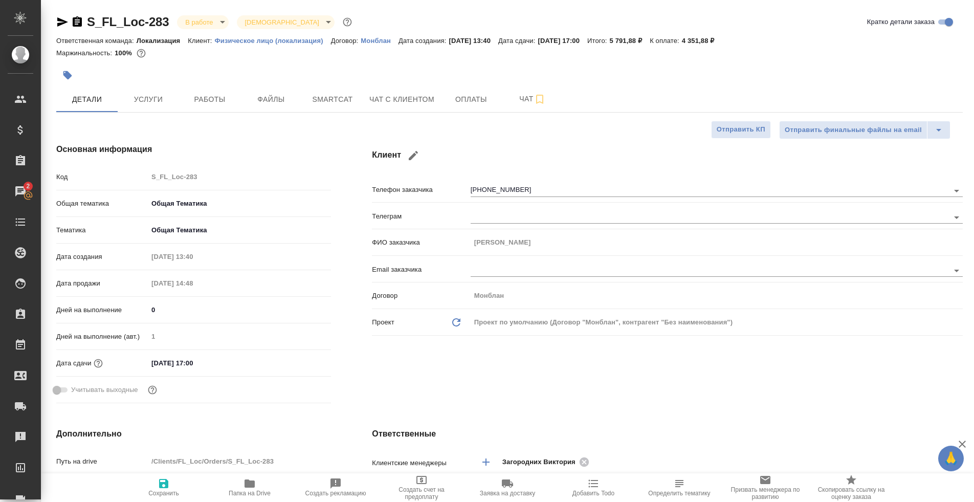
type textarea "x"
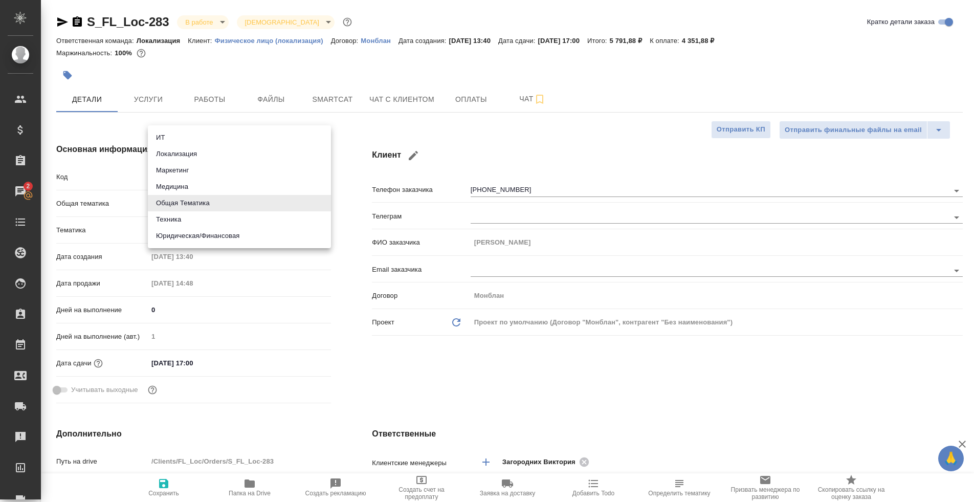
click at [214, 208] on body "🙏 .cls-1 fill:#fff; AWATERA Tarabanovskaya Anastasia Клиенты Спецификации Заказ…" at bounding box center [487, 251] width 974 height 502
click at [325, 312] on div at bounding box center [487, 251] width 974 height 502
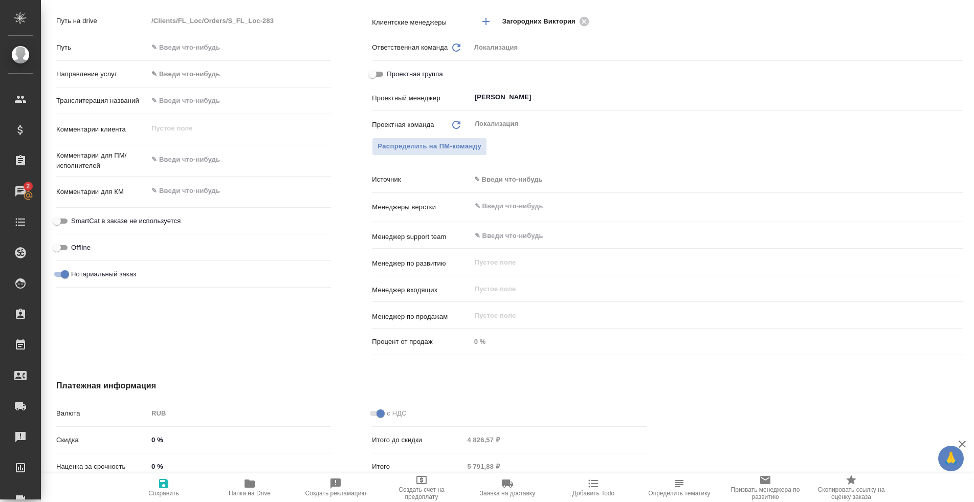
scroll to position [416, 0]
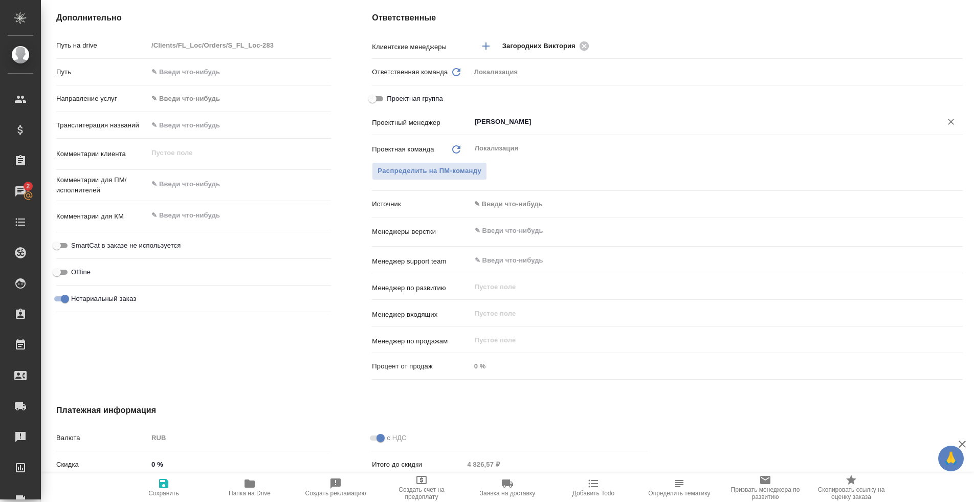
click at [513, 130] on div "Третьякова Ольга ​" at bounding box center [717, 122] width 492 height 18
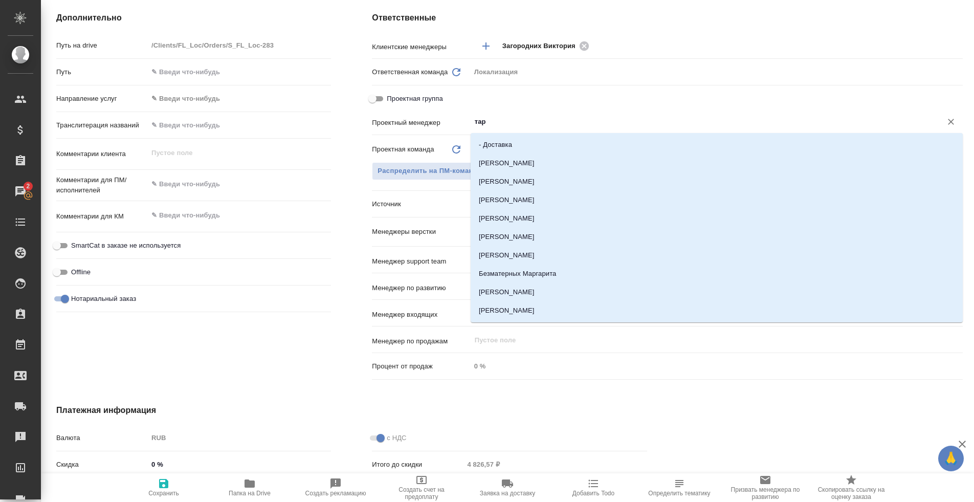
type input "тара"
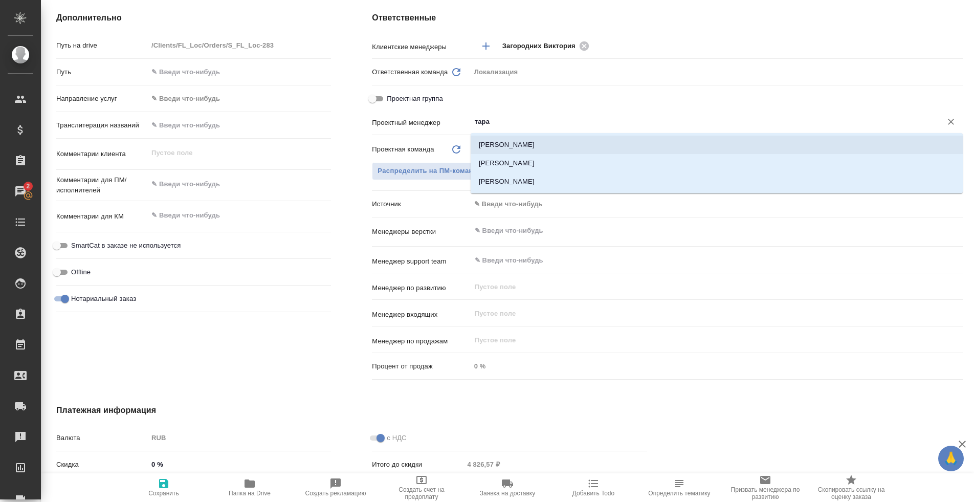
click at [544, 144] on li "Тарабановская Анастасия" at bounding box center [717, 145] width 492 height 18
type textarea "x"
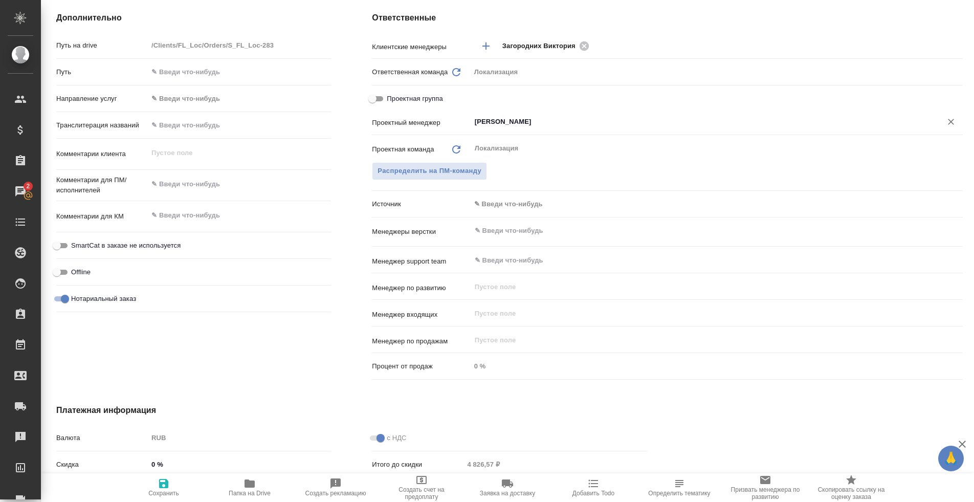
type input "Тарабановская Анастасия"
click at [173, 492] on span "Сохранить" at bounding box center [163, 493] width 31 height 7
type textarea "x"
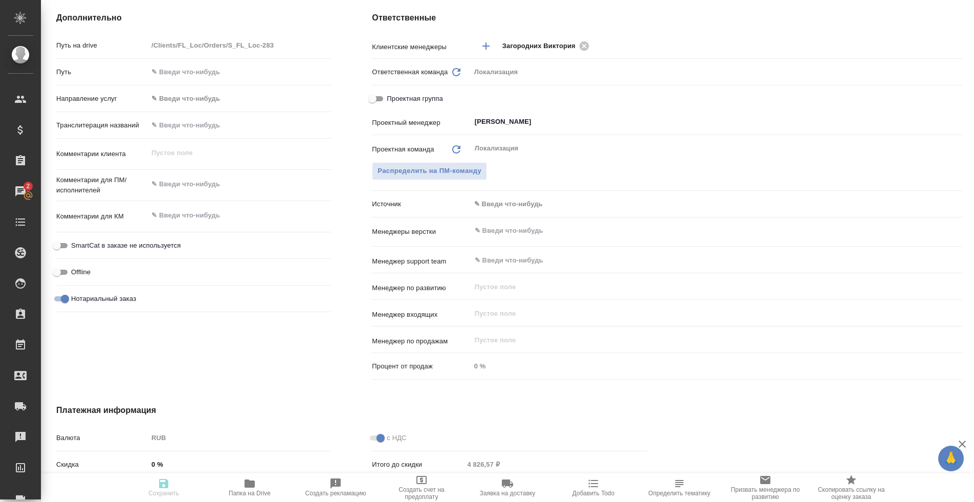
type textarea "x"
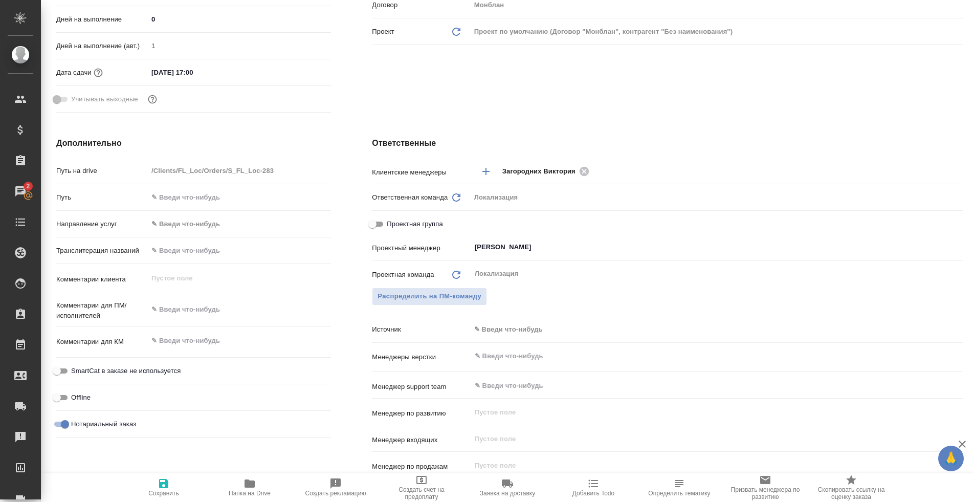
scroll to position [0, 0]
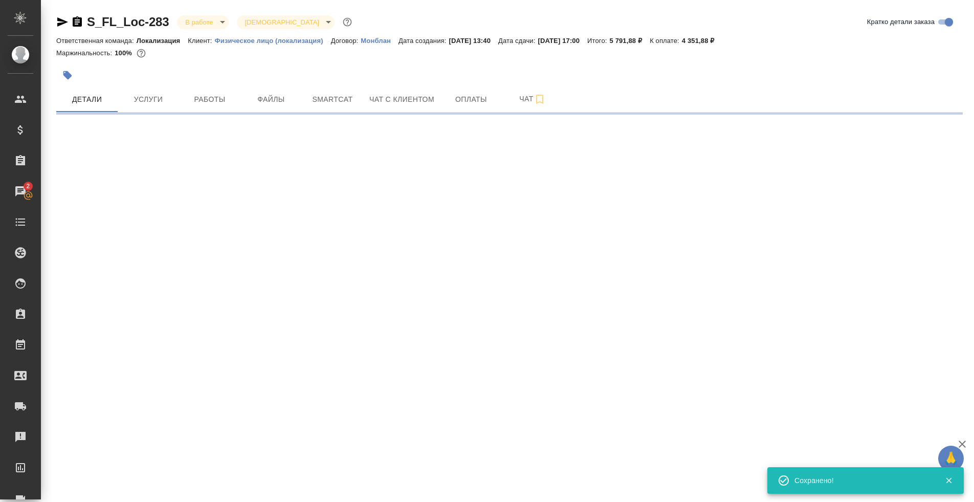
select select "RU"
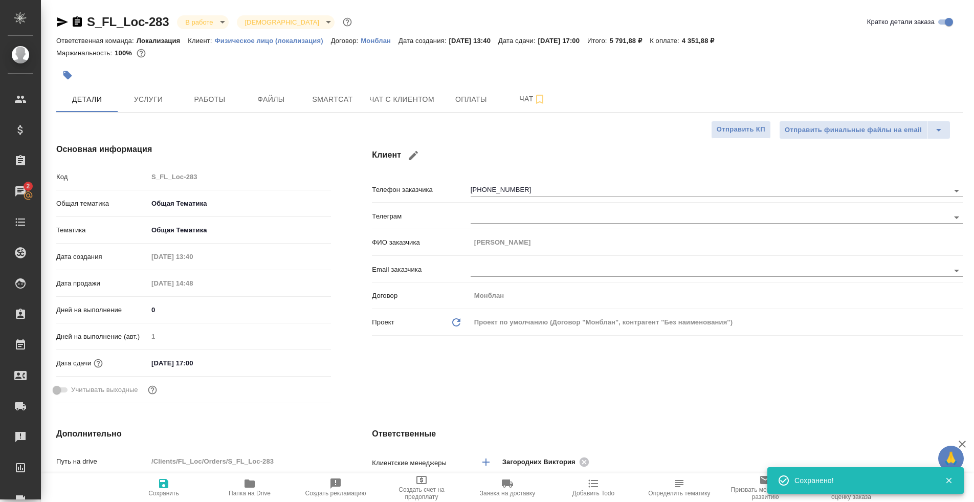
type textarea "x"
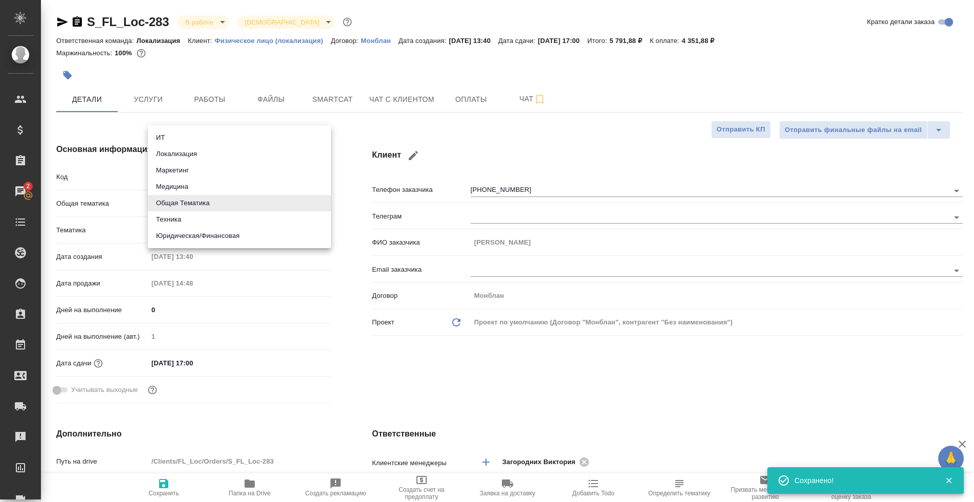
click at [183, 199] on body "🙏 .cls-1 fill:#fff; AWATERA Tarabanovskaya Anastasia Клиенты Спецификации Заказ…" at bounding box center [487, 251] width 974 height 502
click at [189, 242] on li "Юридическая/Финансовая" at bounding box center [239, 236] width 183 height 16
type input "yr-fn"
type textarea "x"
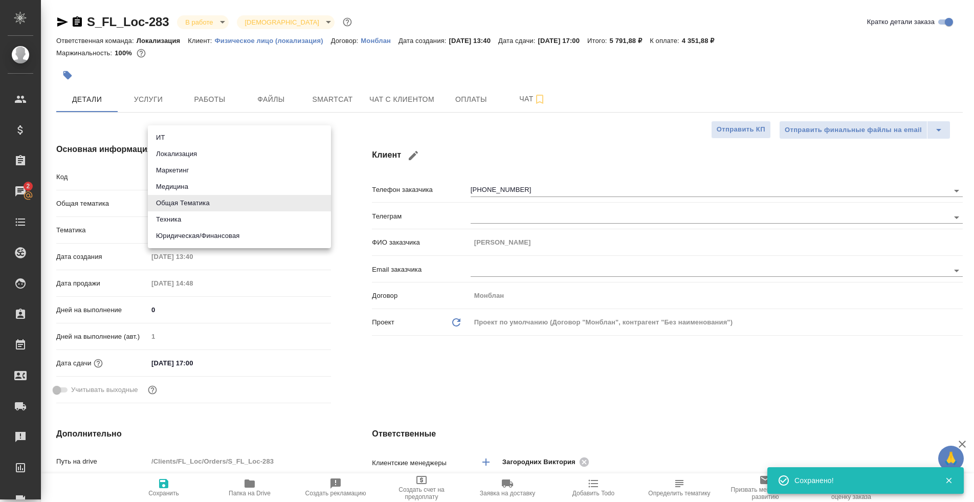
type textarea "x"
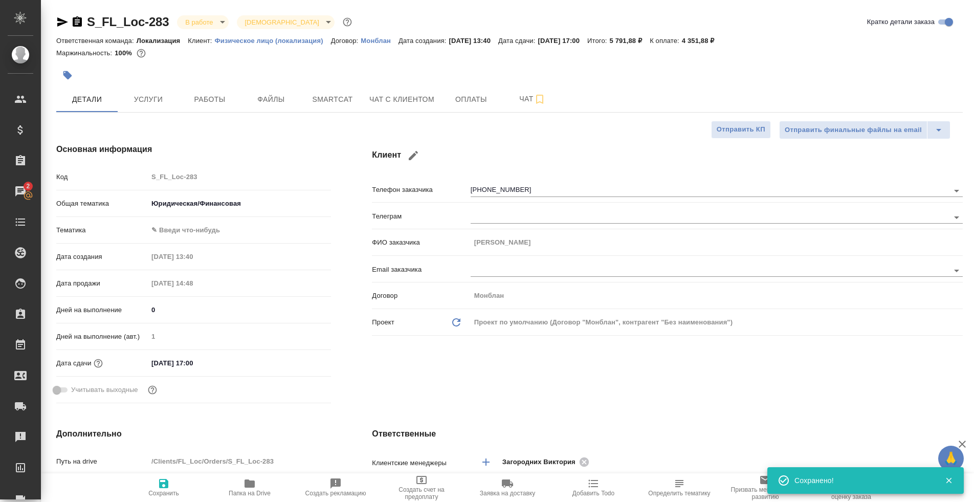
click at [186, 236] on body "🙏 .cls-1 fill:#fff; AWATERA Tarabanovskaya Anastasia Клиенты Спецификации Заказ…" at bounding box center [487, 251] width 974 height 502
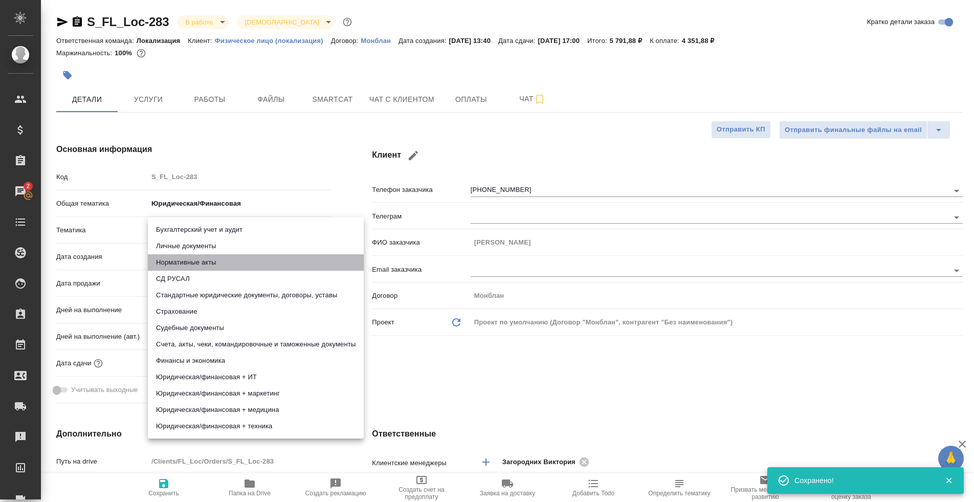
click at [192, 254] on li "Нормативные акты" at bounding box center [256, 262] width 216 height 16
type input "5f647205b73bc97568ca66b7"
type textarea "x"
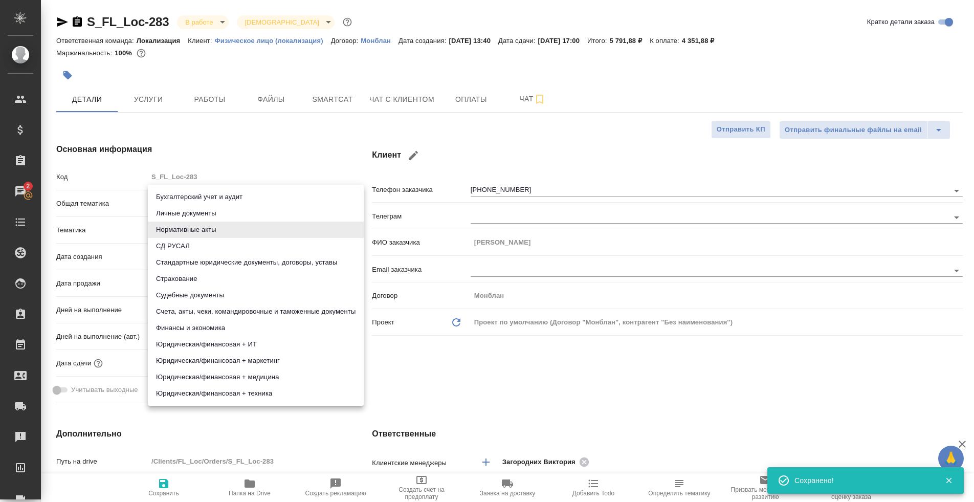
click at [187, 238] on body "🙏 .cls-1 fill:#fff; AWATERA Tarabanovskaya Anastasia Клиенты Спецификации Заказ…" at bounding box center [487, 251] width 974 height 502
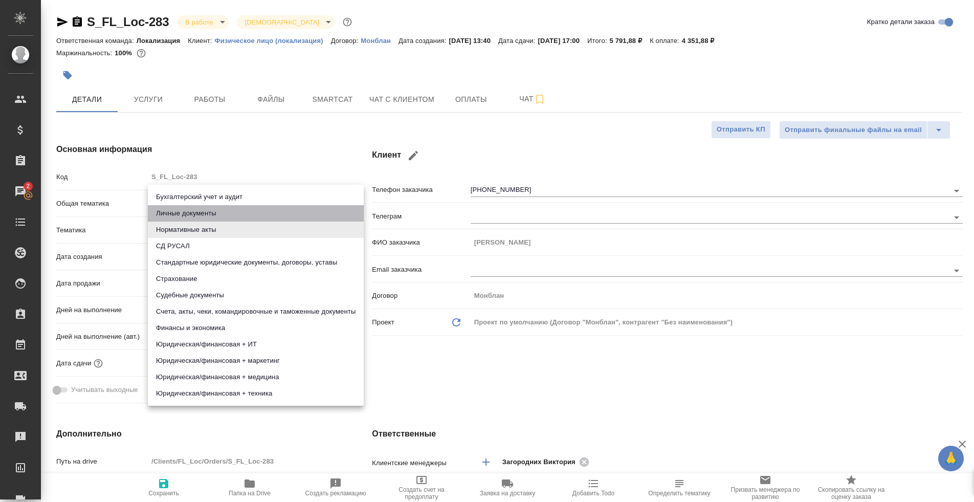
click at [180, 206] on li "Личные документы" at bounding box center [256, 213] width 216 height 16
type input "5a8b8b956a9677013d343cfe"
type textarea "x"
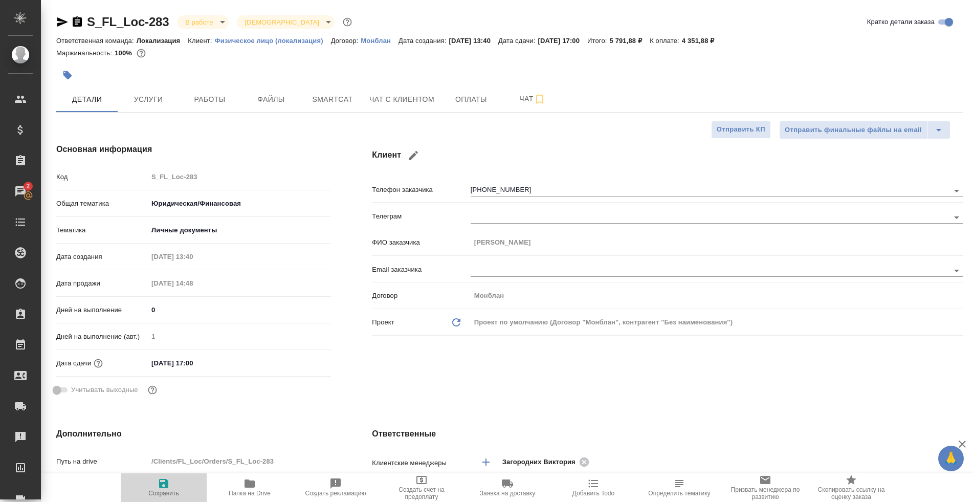
click at [165, 486] on icon "button" at bounding box center [164, 483] width 12 height 12
type textarea "x"
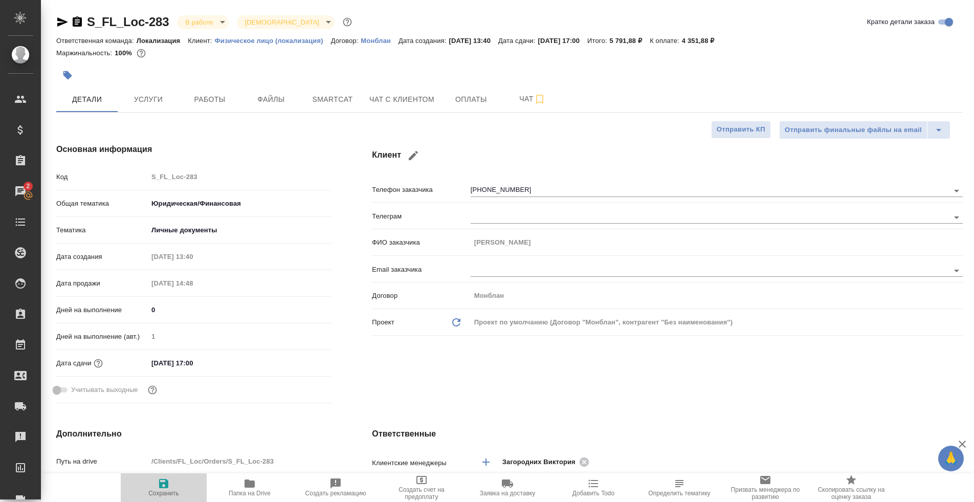
type textarea "x"
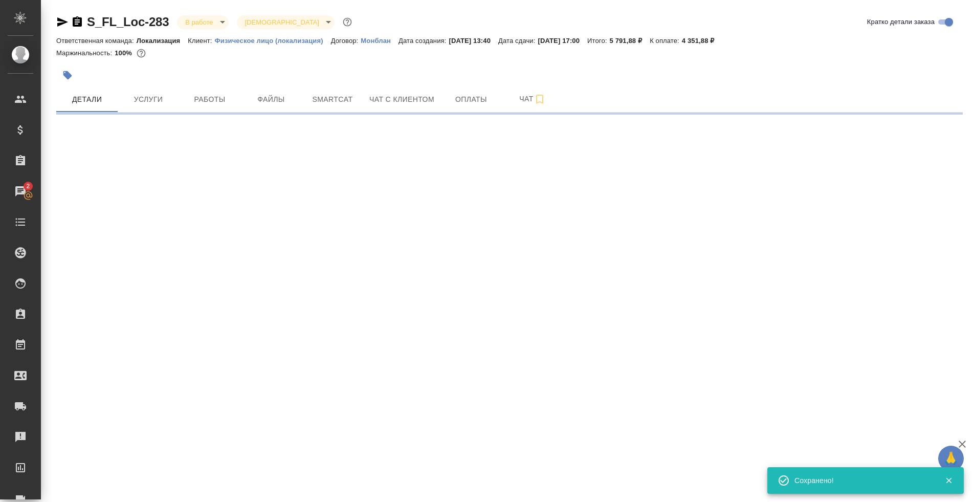
click at [78, 19] on icon "button" at bounding box center [77, 22] width 12 height 12
select select "RU"
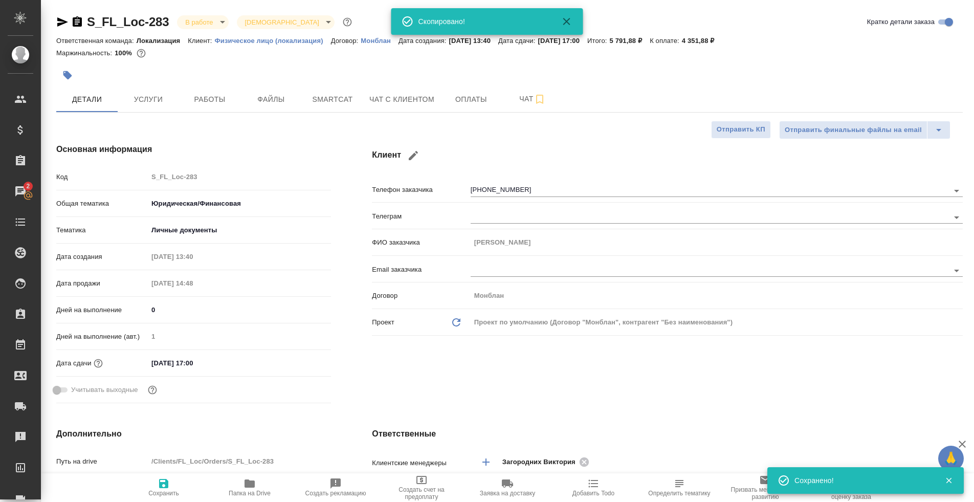
type textarea "x"
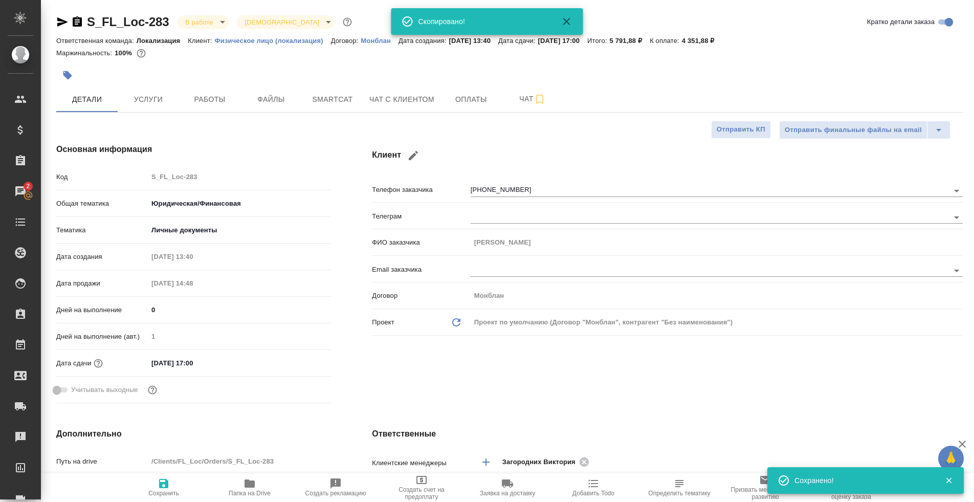
type textarea "x"
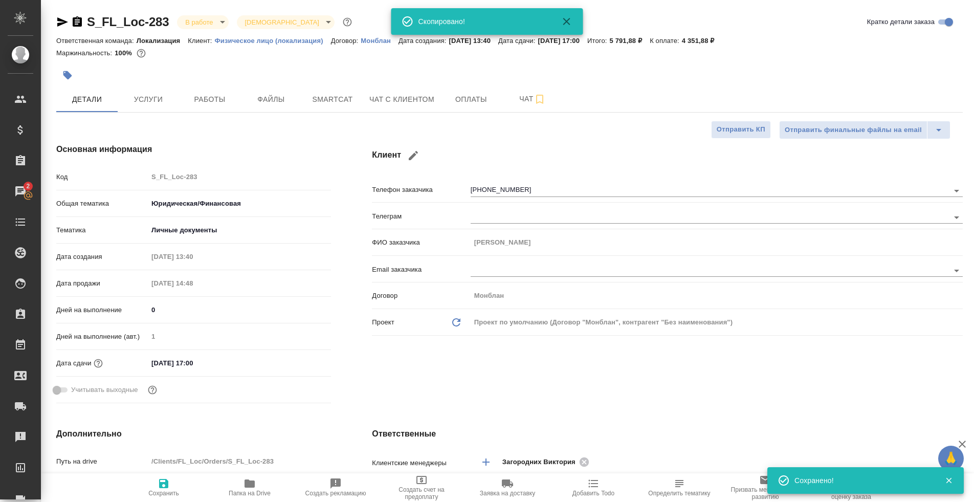
type textarea "x"
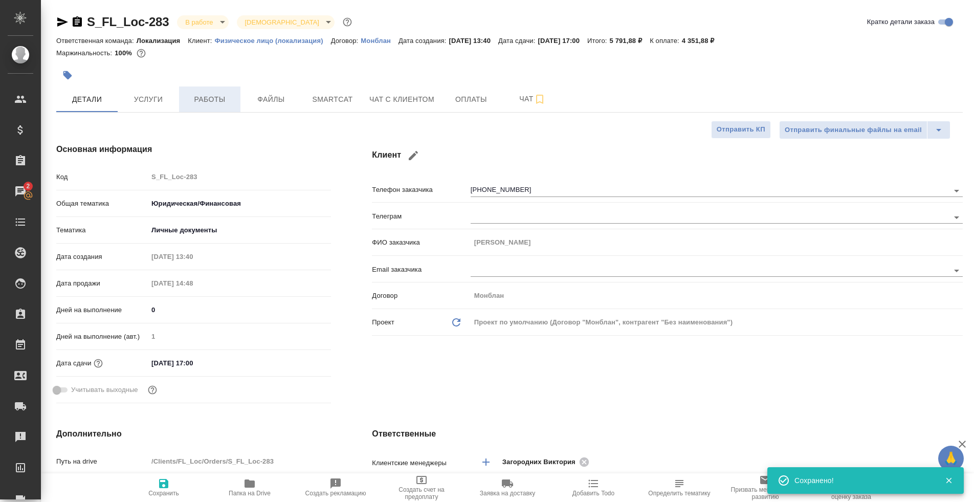
click at [201, 96] on span "Работы" at bounding box center [209, 99] width 49 height 13
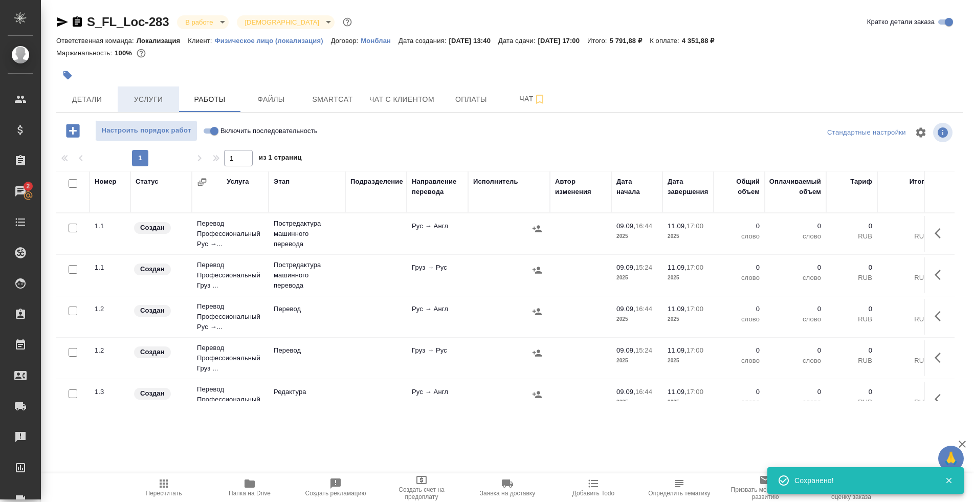
click at [154, 100] on span "Услуги" at bounding box center [148, 99] width 49 height 13
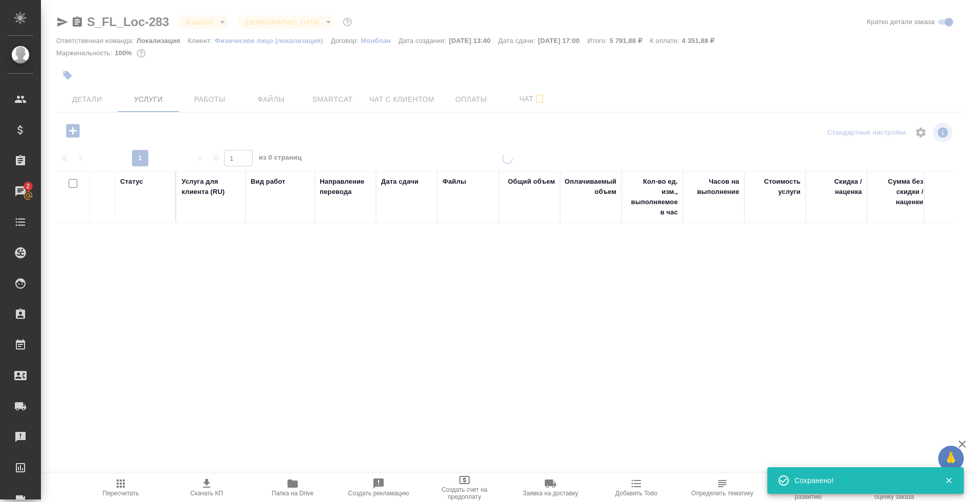
click at [198, 100] on div at bounding box center [507, 208] width 933 height 417
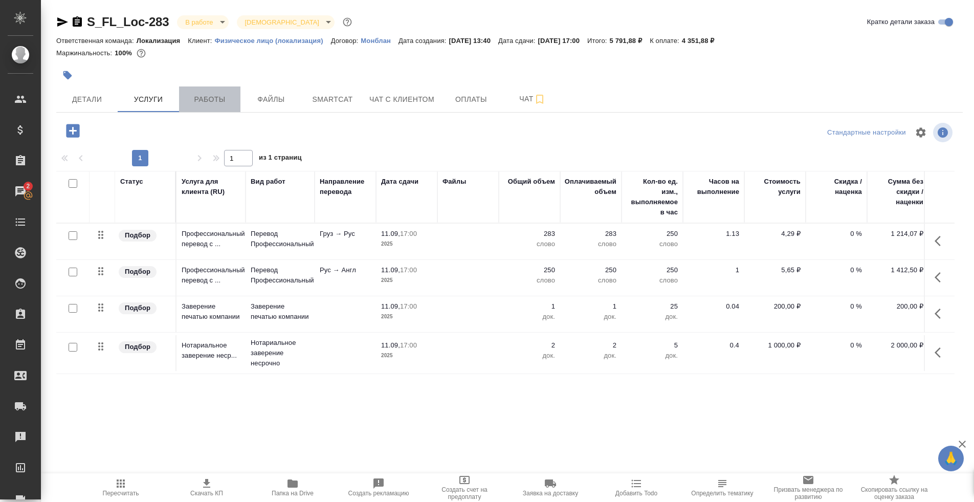
click at [200, 100] on span "Работы" at bounding box center [209, 99] width 49 height 13
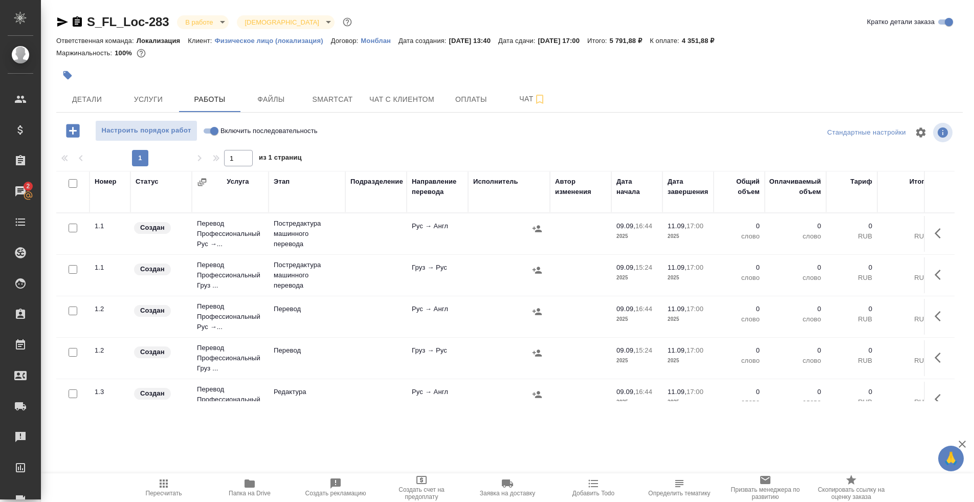
click at [212, 131] on input "Включить последовательность" at bounding box center [214, 131] width 37 height 12
checkbox input "true"
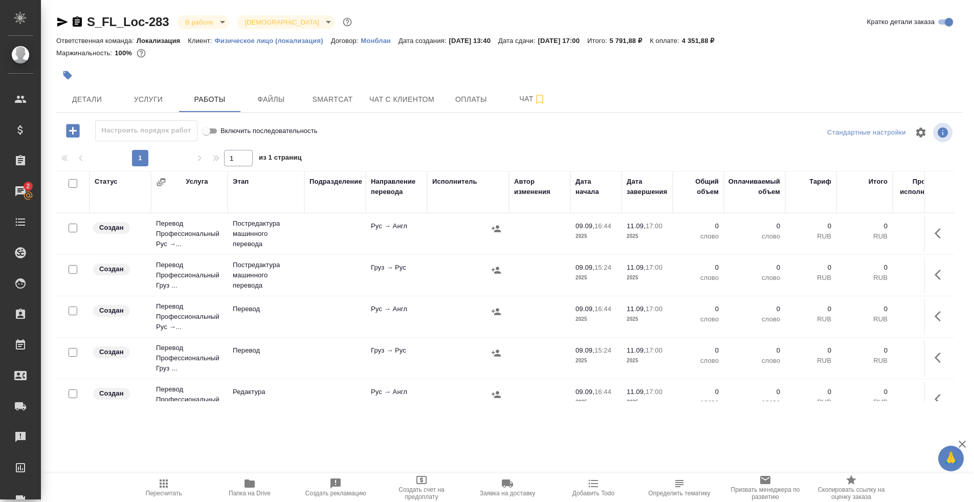
click at [70, 182] on input "checkbox" at bounding box center [73, 183] width 9 height 9
checkbox input "true"
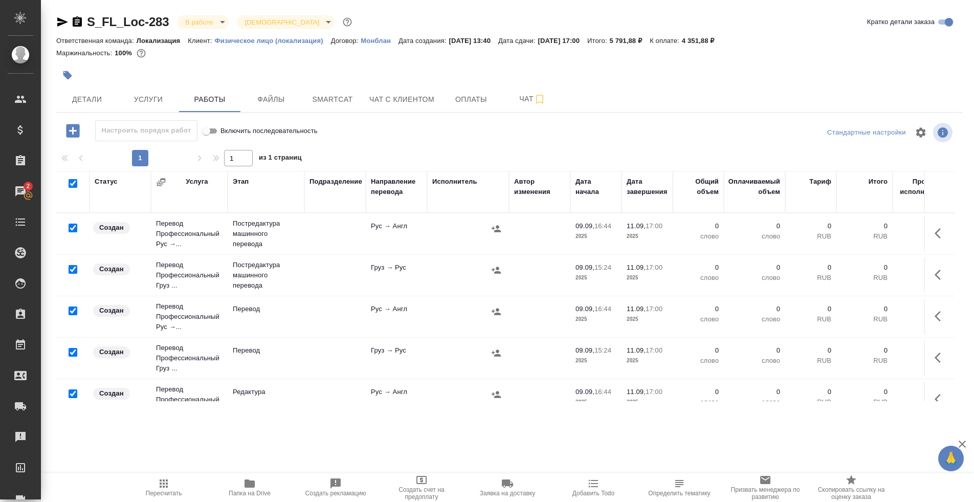
checkbox input "true"
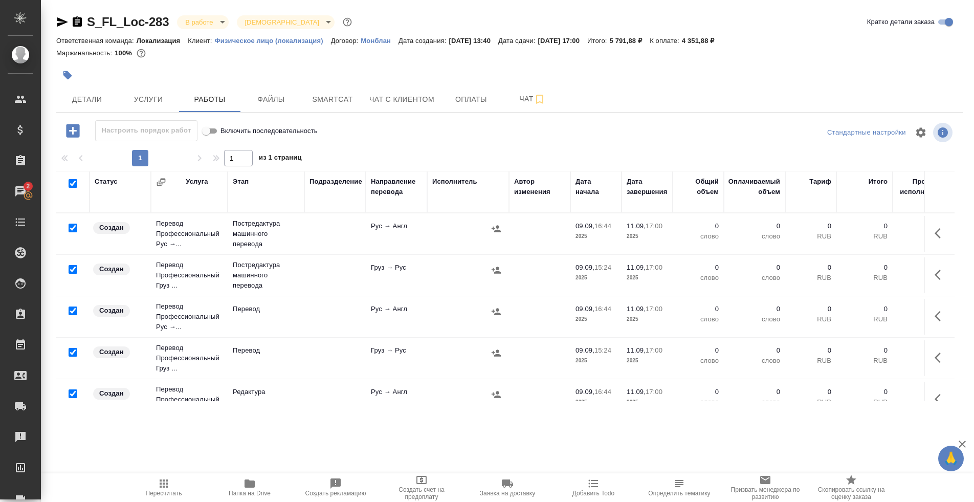
checkbox input "true"
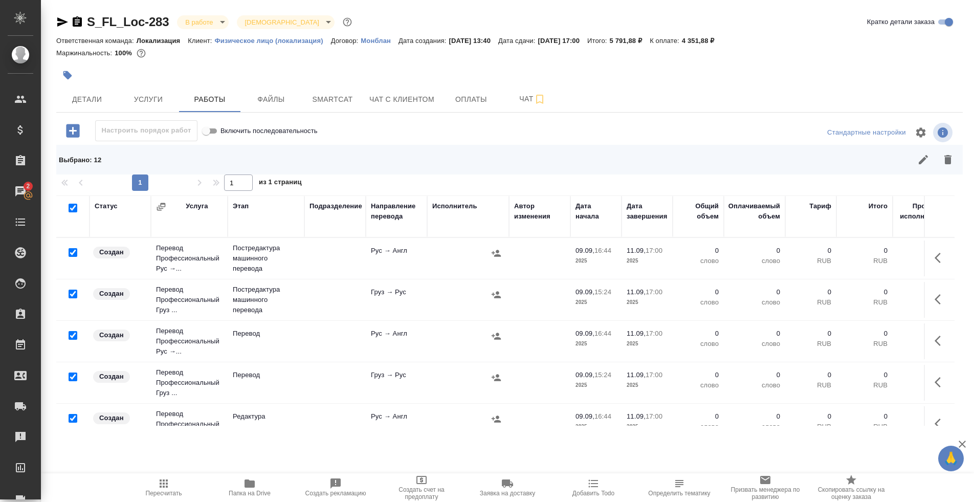
scroll to position [54, 0]
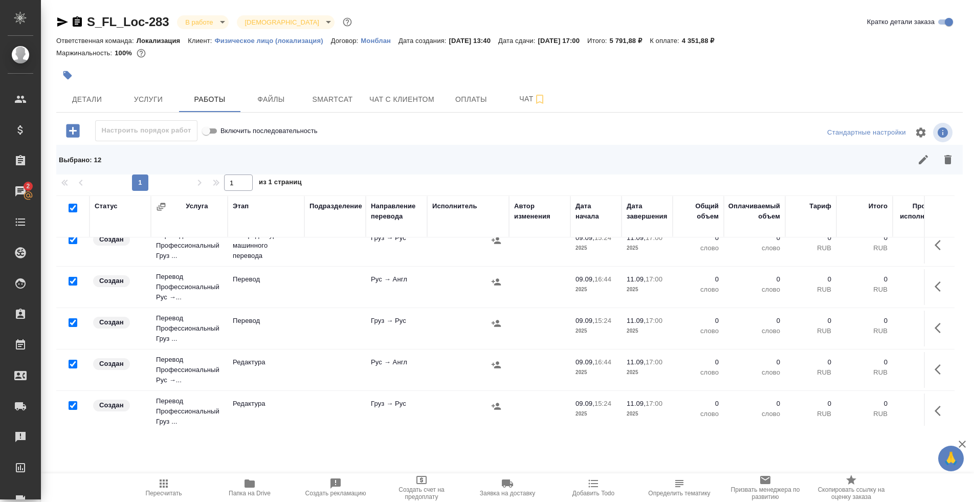
click at [74, 280] on input "checkbox" at bounding box center [73, 281] width 9 height 9
checkbox input "false"
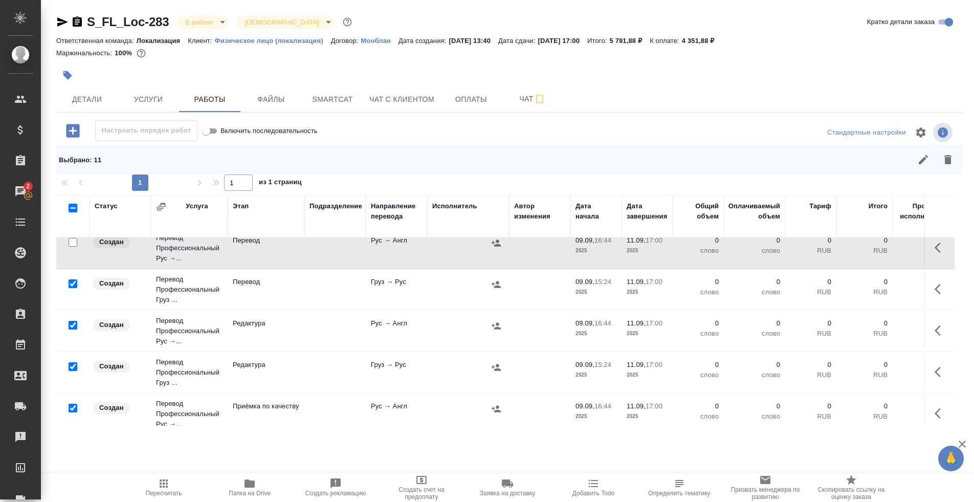
scroll to position [98, 0]
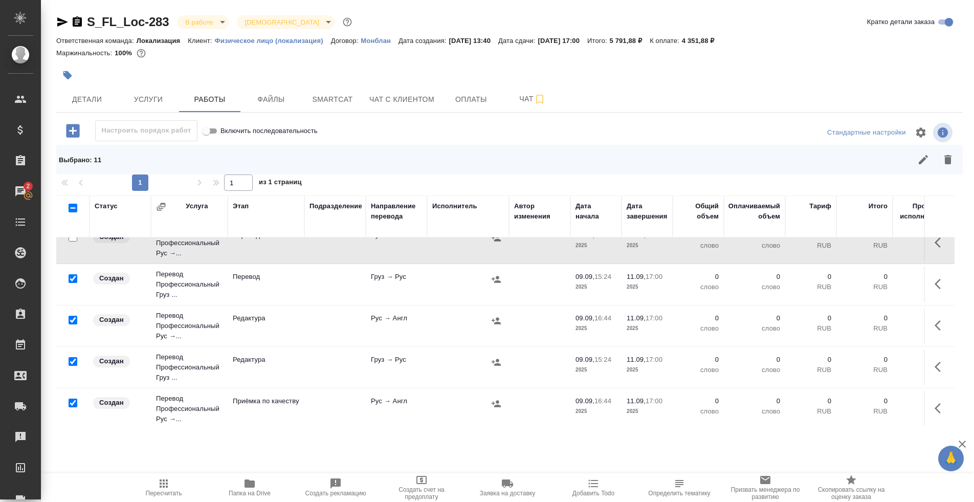
click at [72, 279] on input "checkbox" at bounding box center [73, 278] width 9 height 9
checkbox input "false"
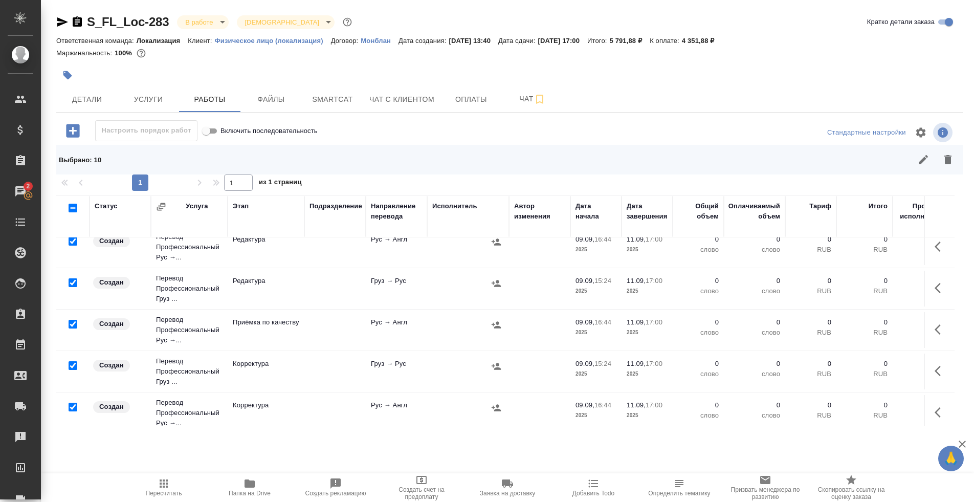
scroll to position [181, 0]
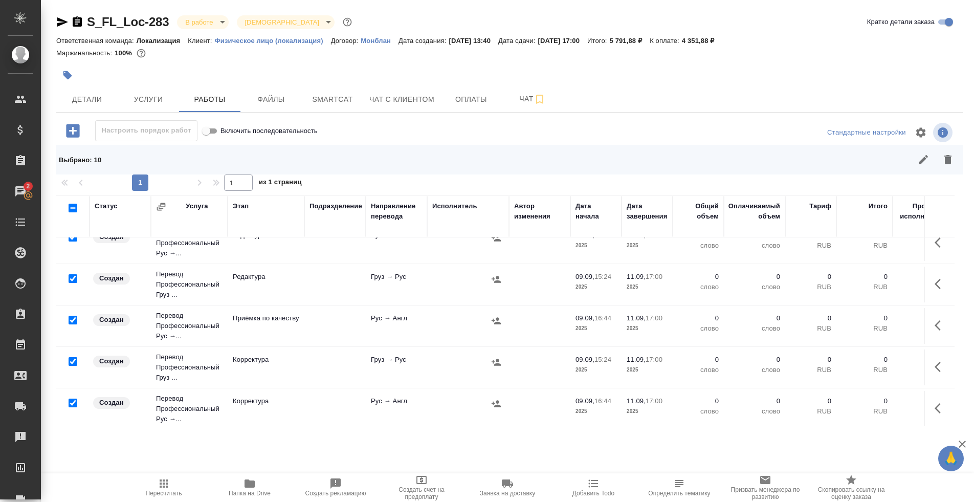
click at [73, 358] on input "checkbox" at bounding box center [73, 361] width 9 height 9
checkbox input "false"
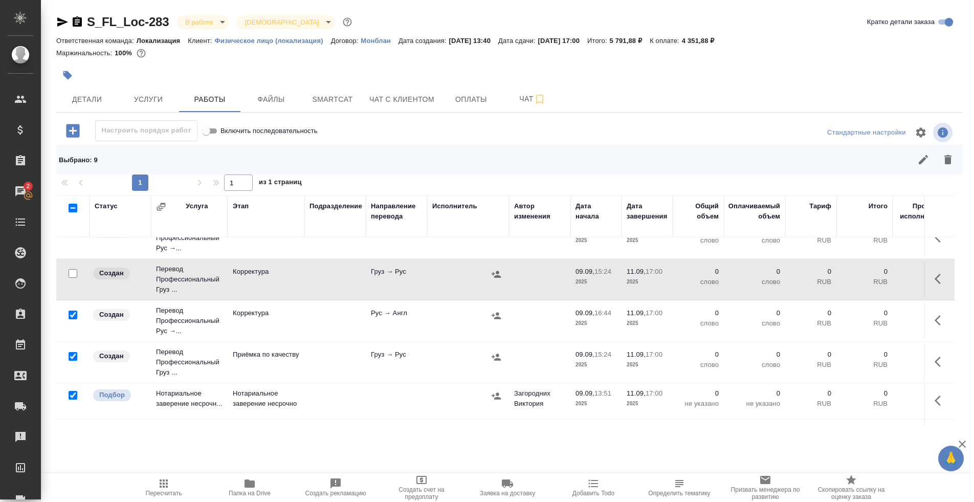
scroll to position [302, 0]
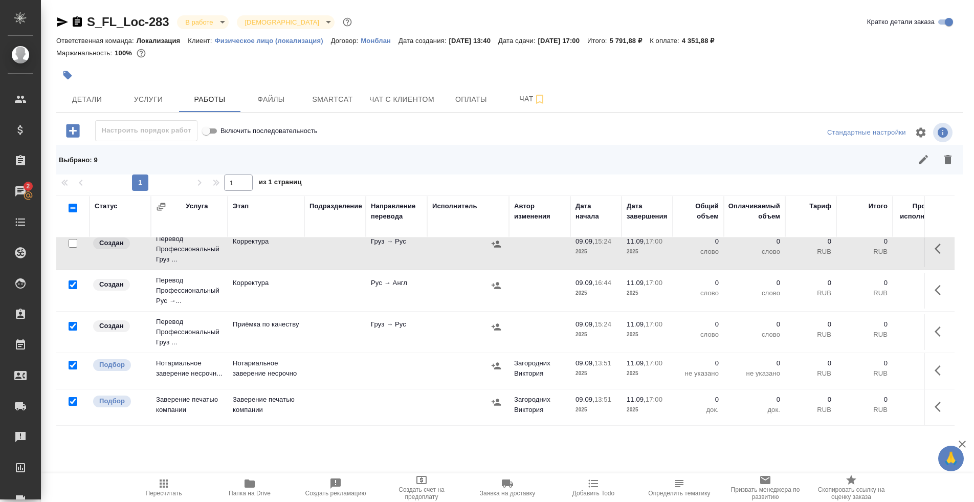
click at [72, 363] on input "checkbox" at bounding box center [73, 365] width 9 height 9
checkbox input "false"
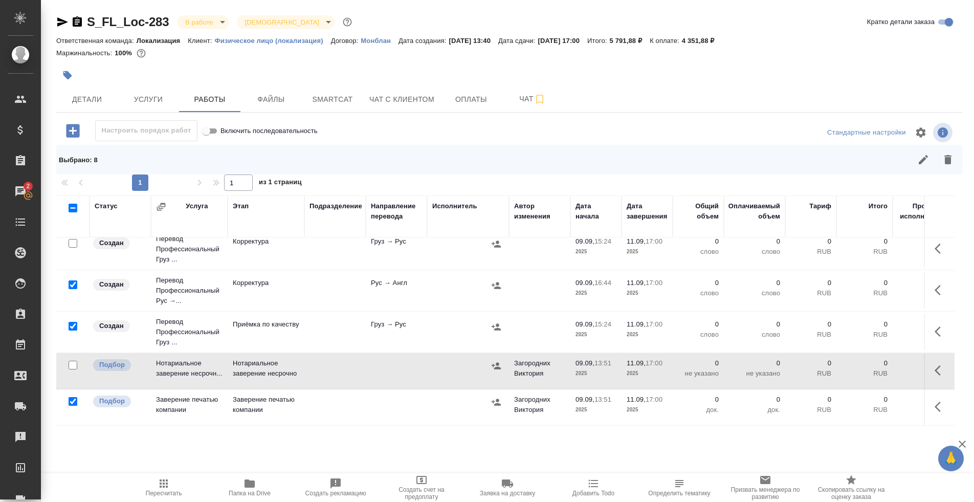
click at [71, 400] on input "checkbox" at bounding box center [73, 401] width 9 height 9
checkbox input "false"
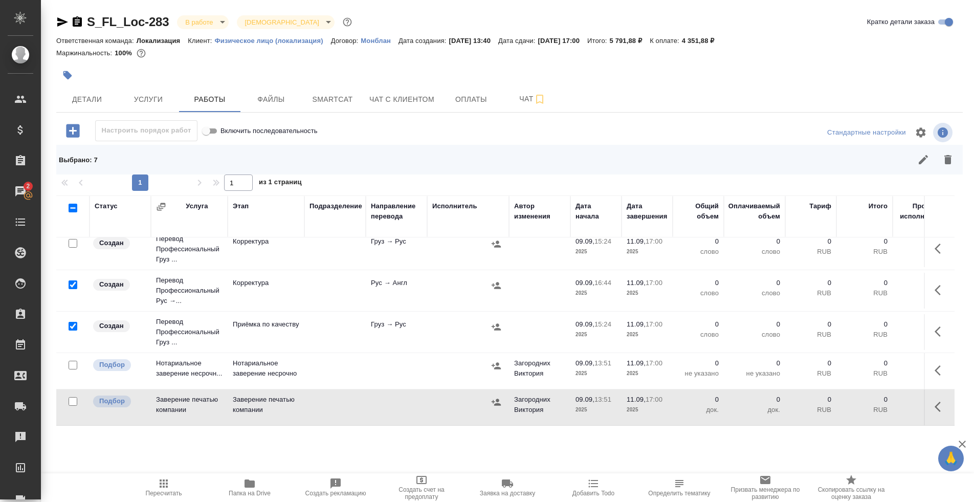
scroll to position [0, 0]
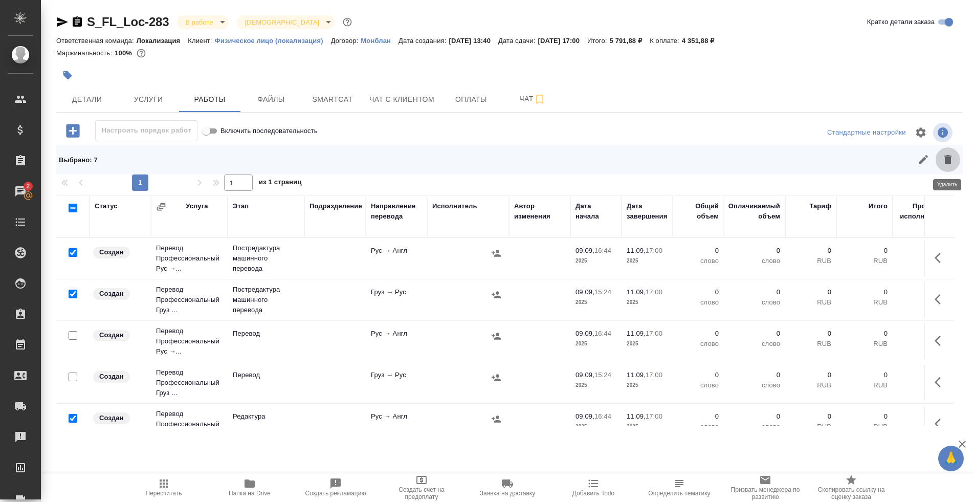
click at [956, 160] on button "button" at bounding box center [948, 159] width 25 height 25
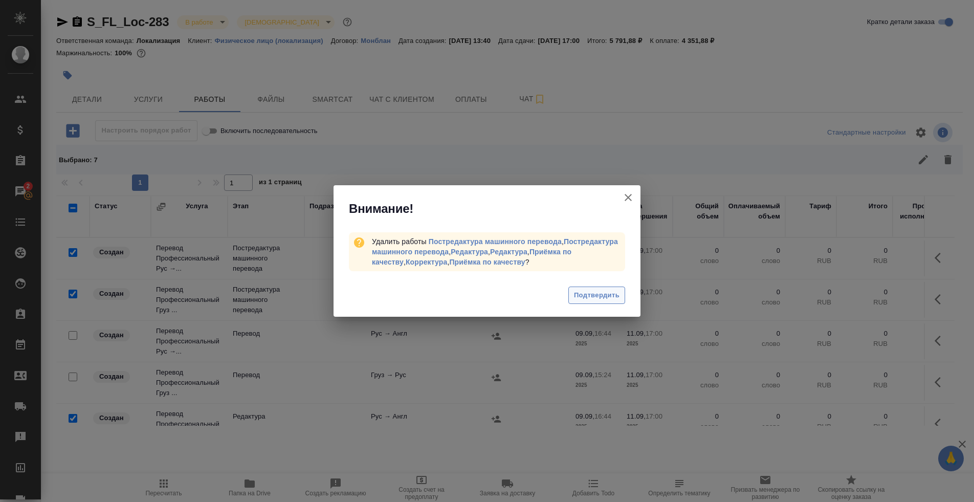
click at [598, 290] on span "Подтвердить" at bounding box center [597, 296] width 46 height 12
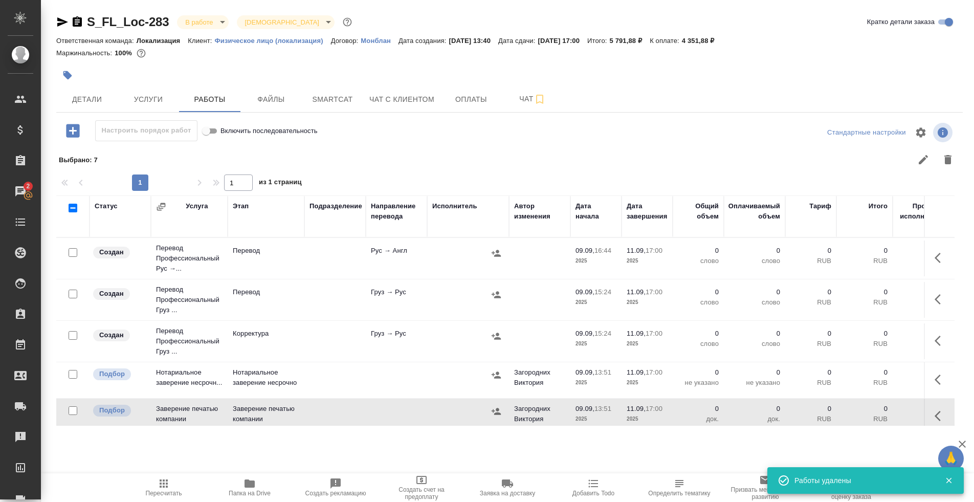
scroll to position [13, 0]
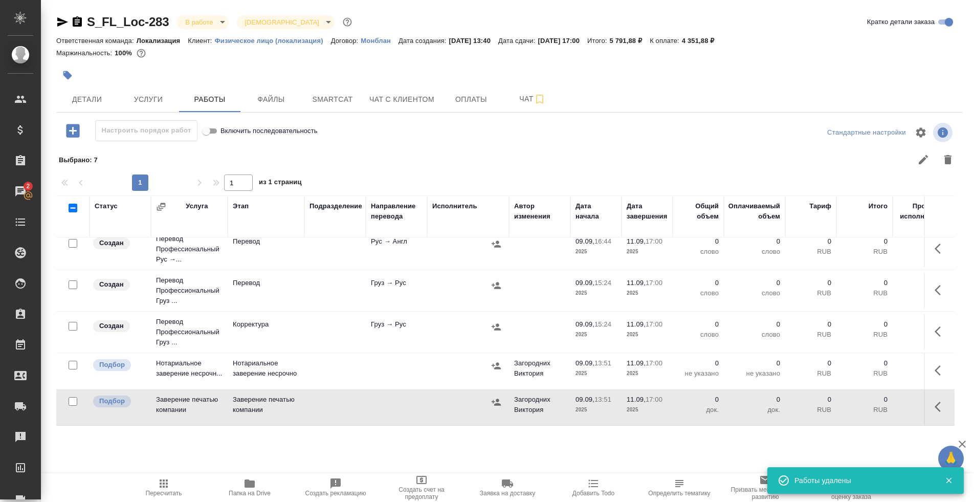
click at [267, 332] on td "Корректура" at bounding box center [266, 332] width 77 height 36
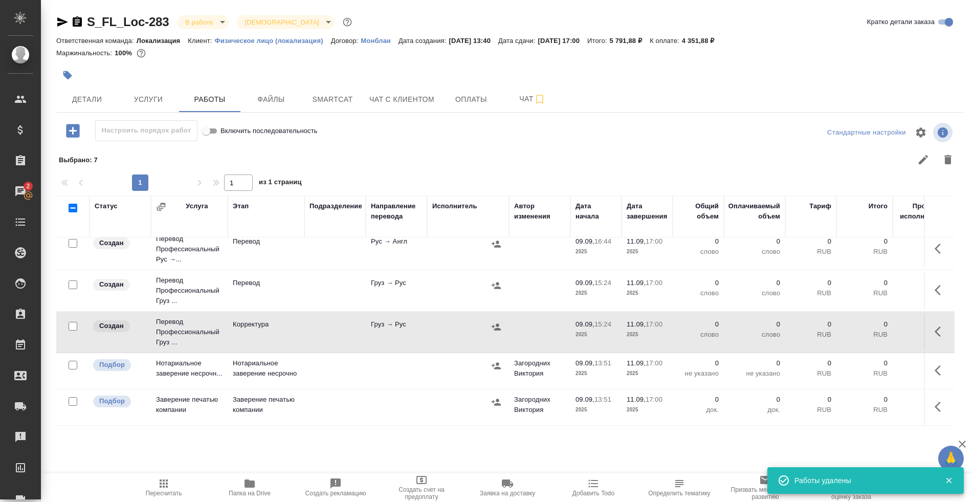
click at [267, 332] on td "Корректура" at bounding box center [266, 332] width 77 height 36
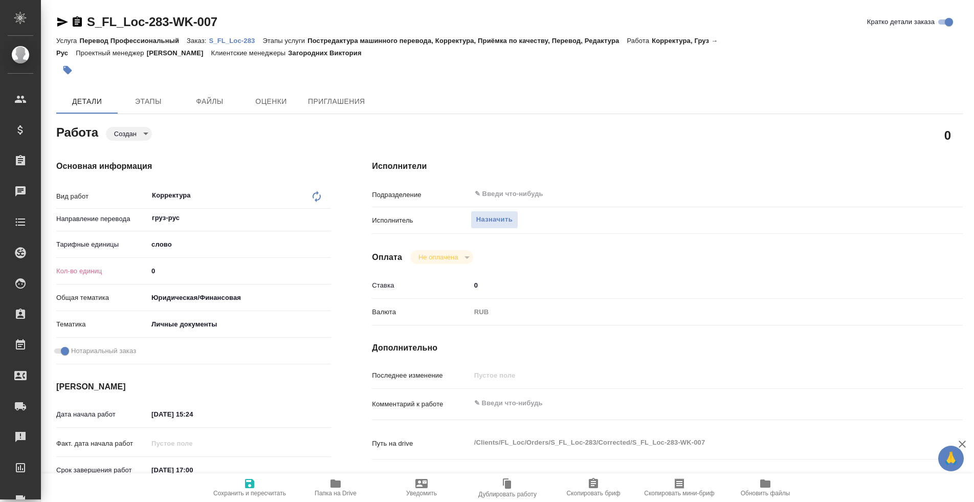
type textarea "x"
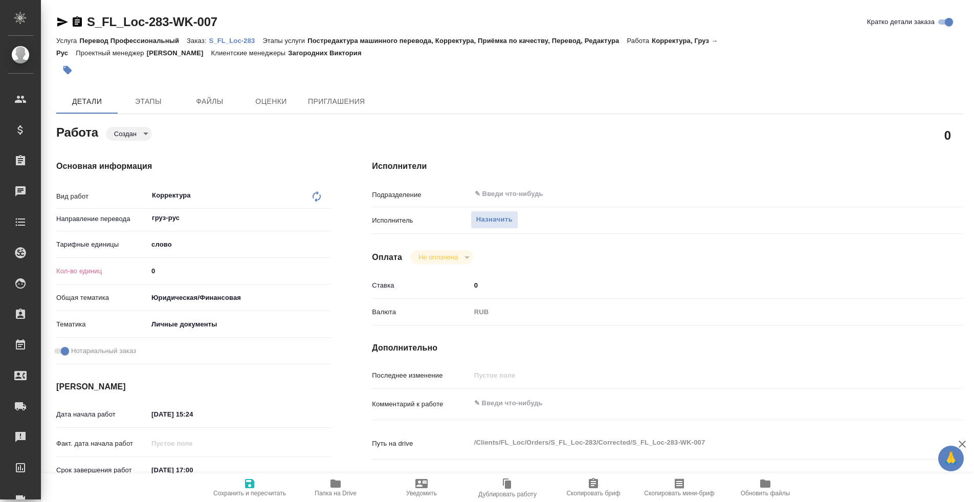
type textarea "x"
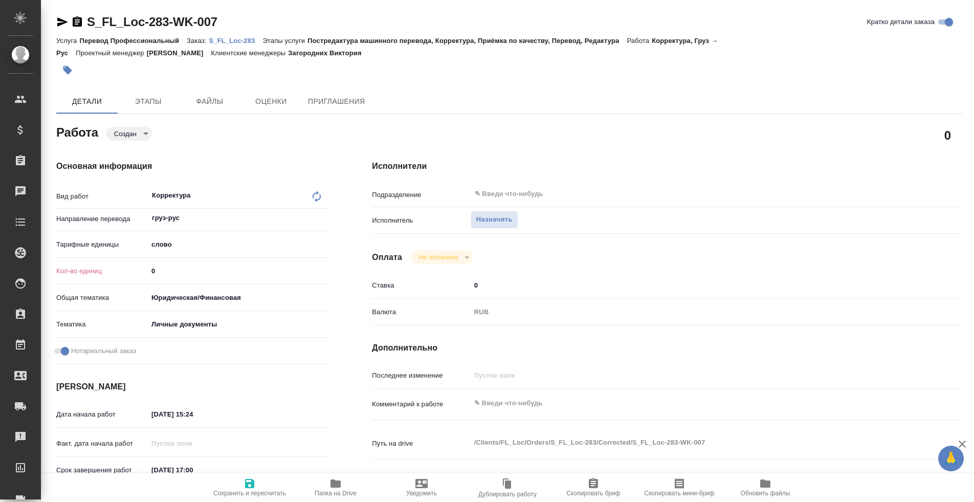
type textarea "x"
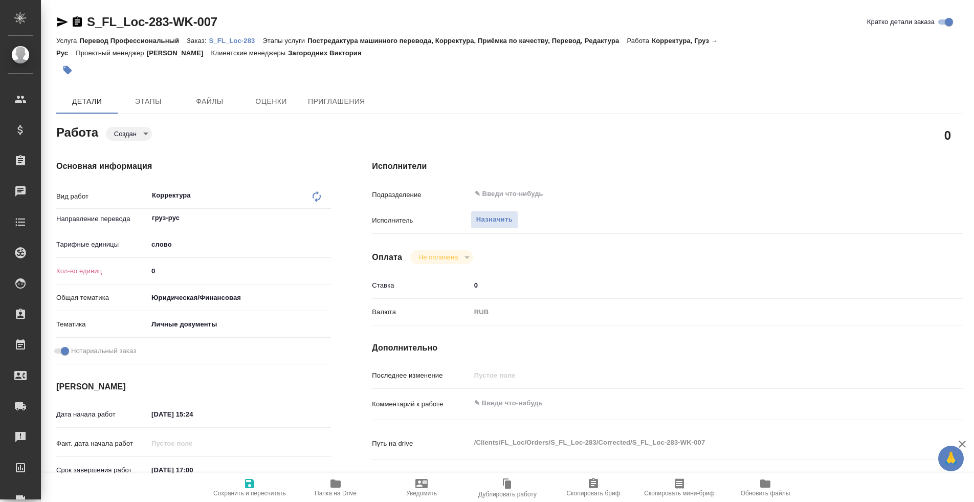
type textarea "x"
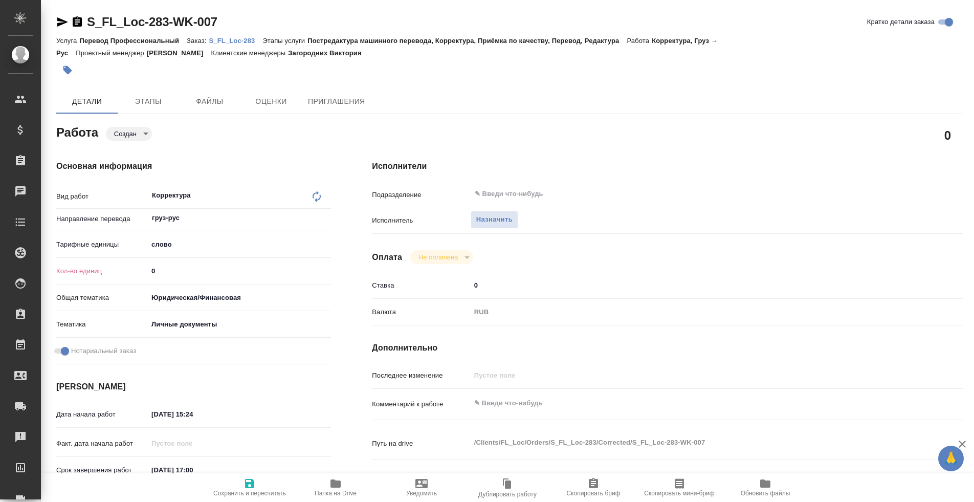
type textarea "x"
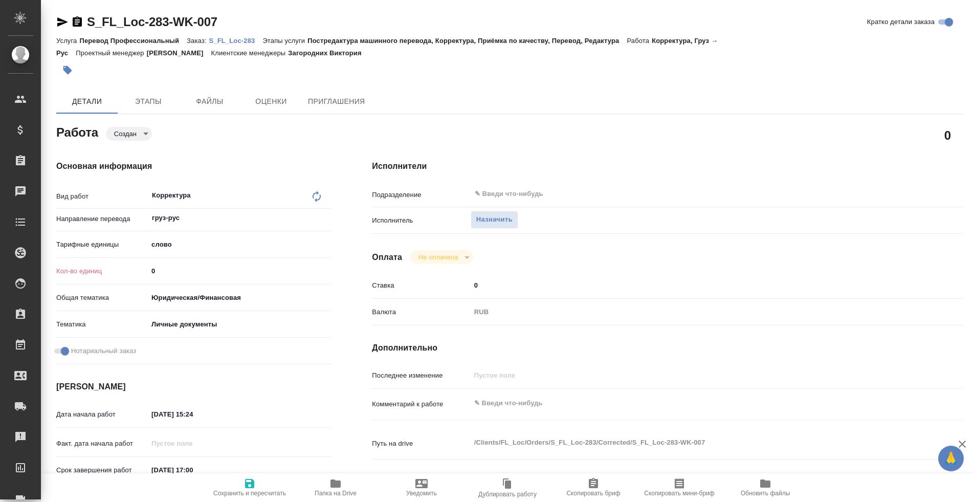
type textarea "x"
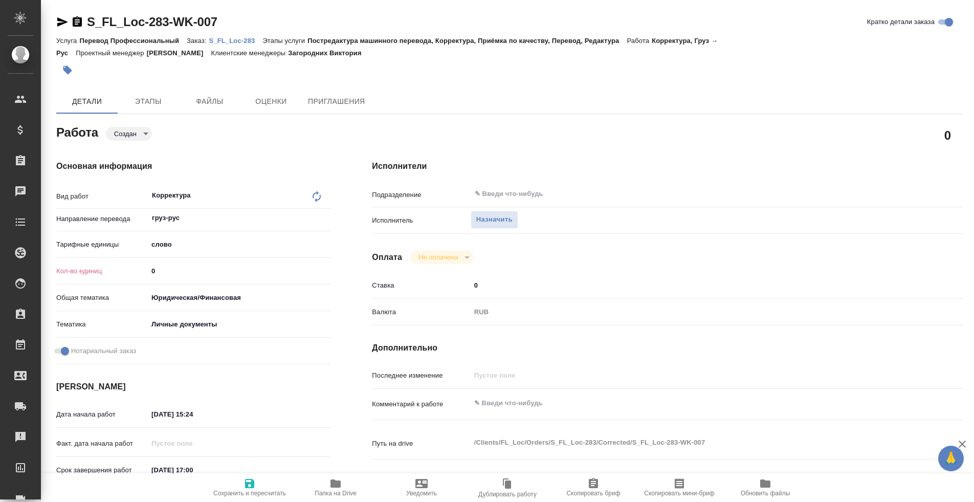
click at [313, 192] on icon at bounding box center [317, 196] width 12 height 12
type textarea "x"
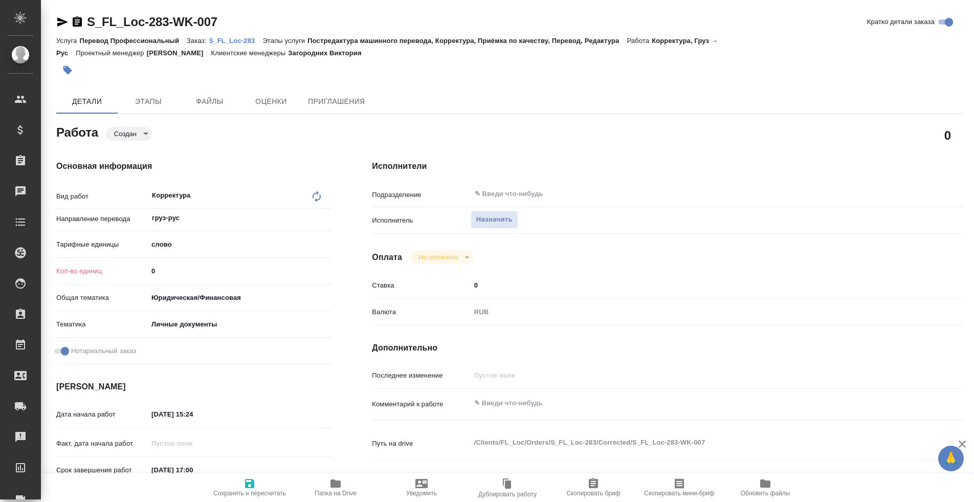
type textarea "x"
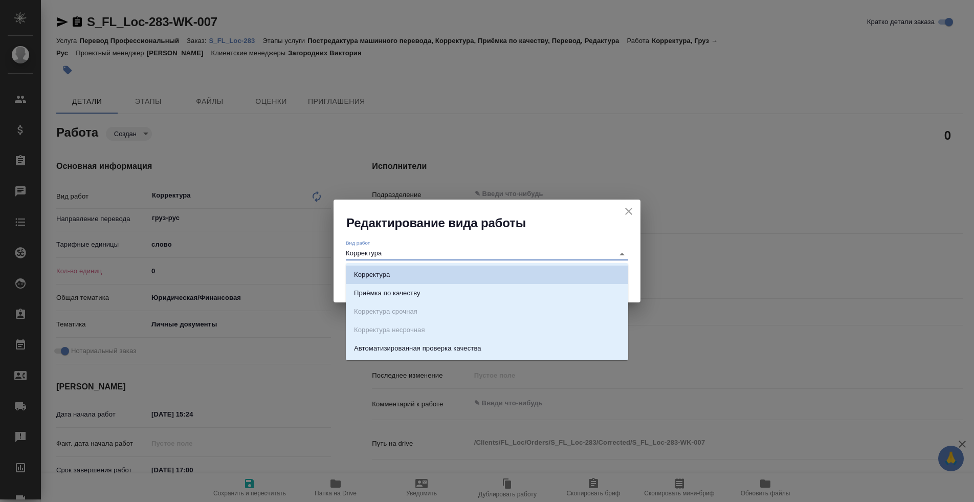
click at [374, 252] on input "Корректура" at bounding box center [477, 254] width 263 height 12
type textarea "x"
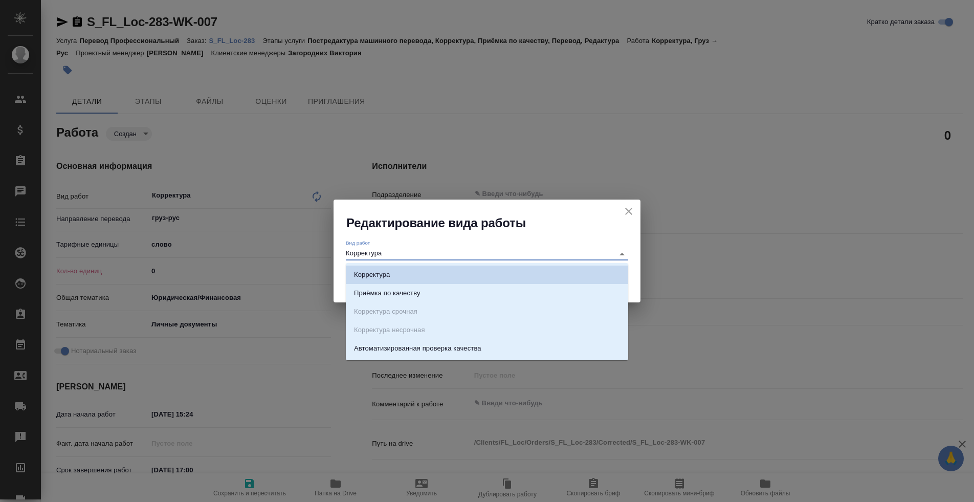
type textarea "x"
click at [398, 288] on p "Приёмка по качеству" at bounding box center [387, 293] width 67 height 10
type input "Приёмка по качеству"
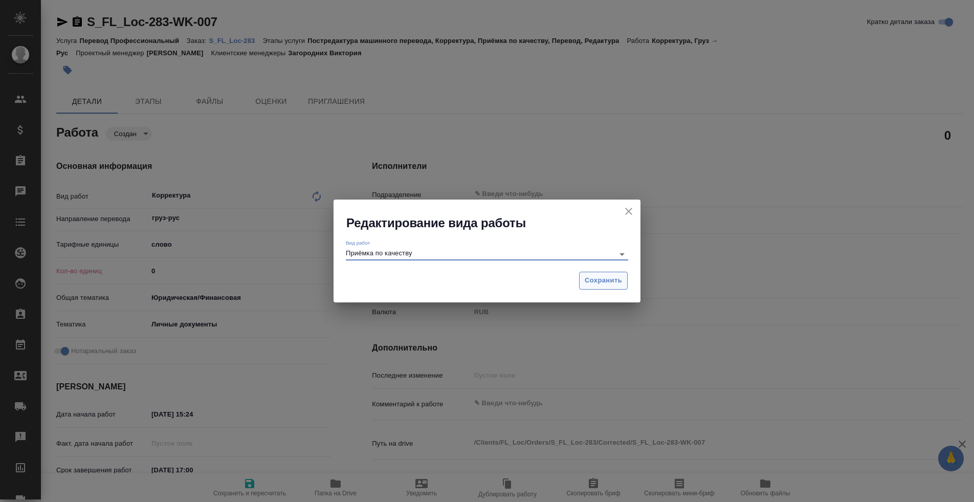
type textarea "x"
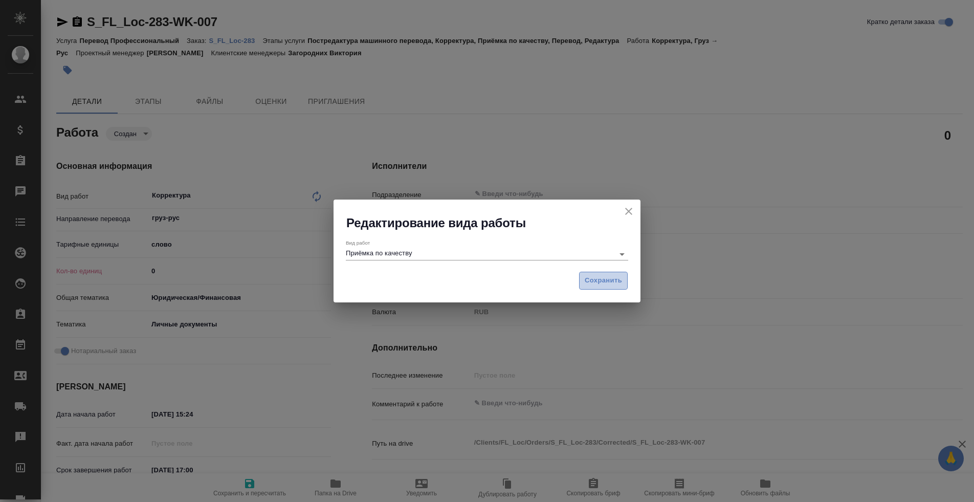
click at [593, 277] on span "Сохранить" at bounding box center [603, 281] width 37 height 12
type textarea "x"
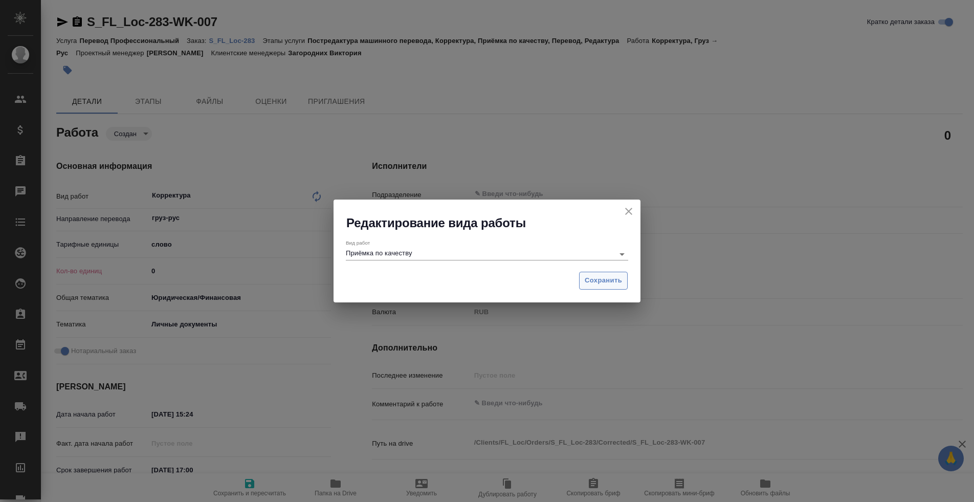
type textarea "x"
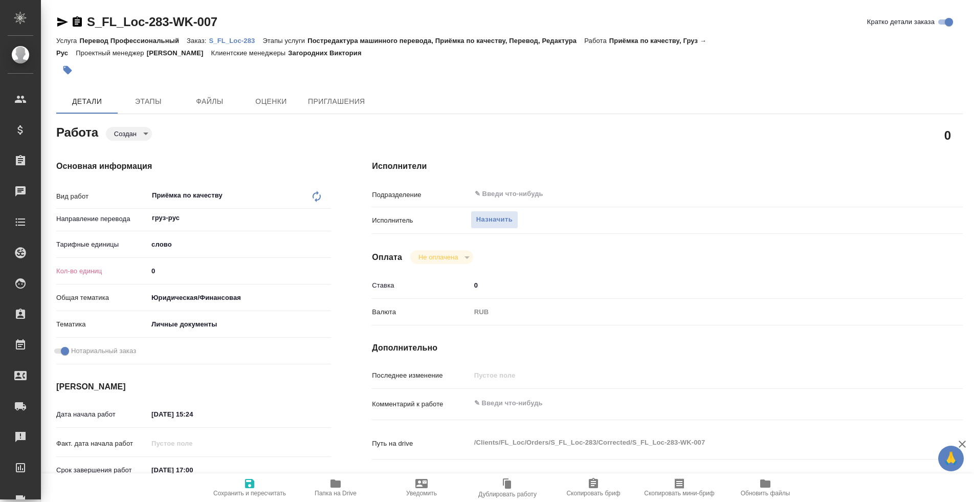
type textarea "x"
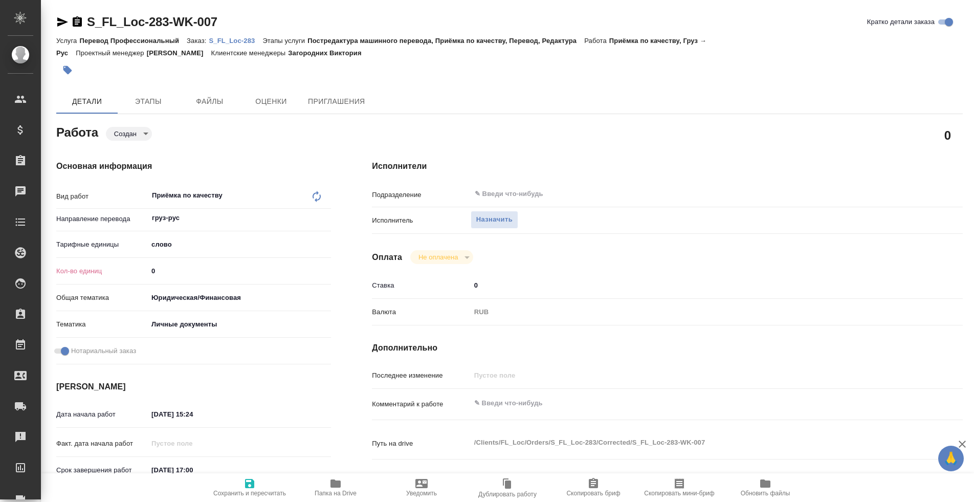
type textarea "x"
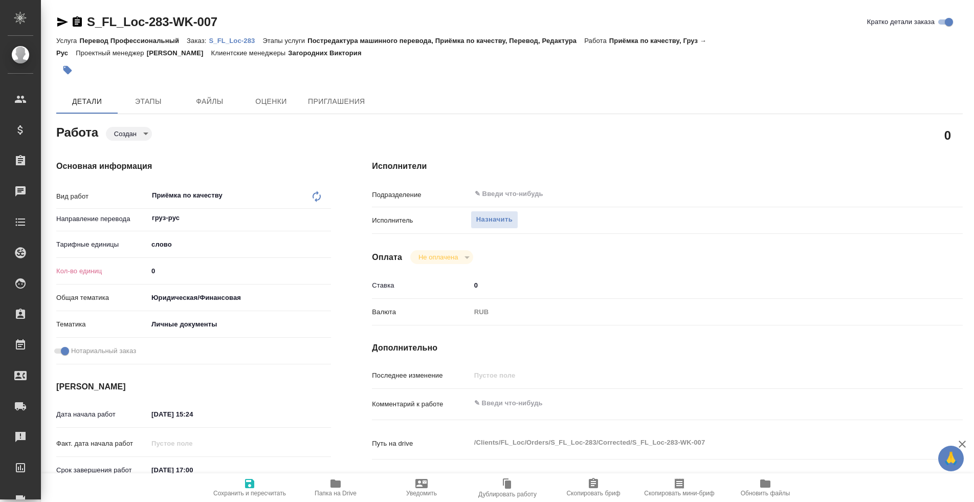
type textarea "x"
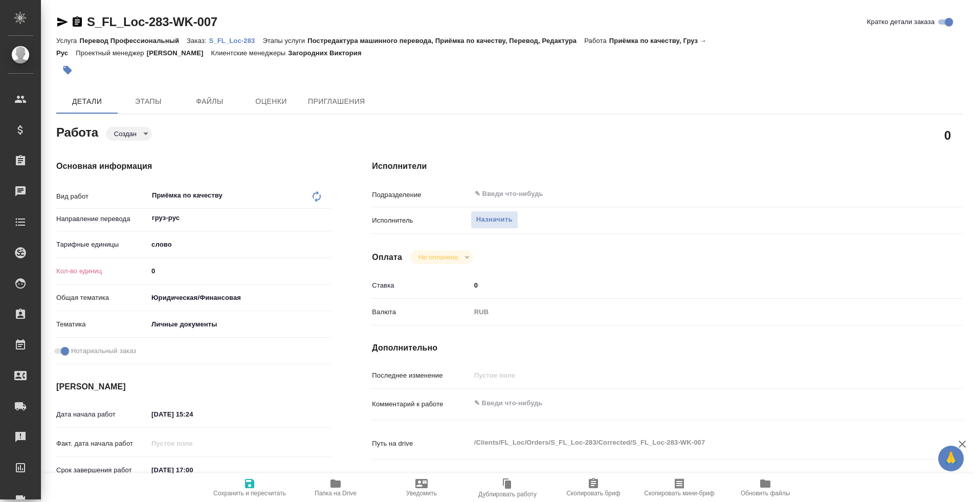
type textarea "x"
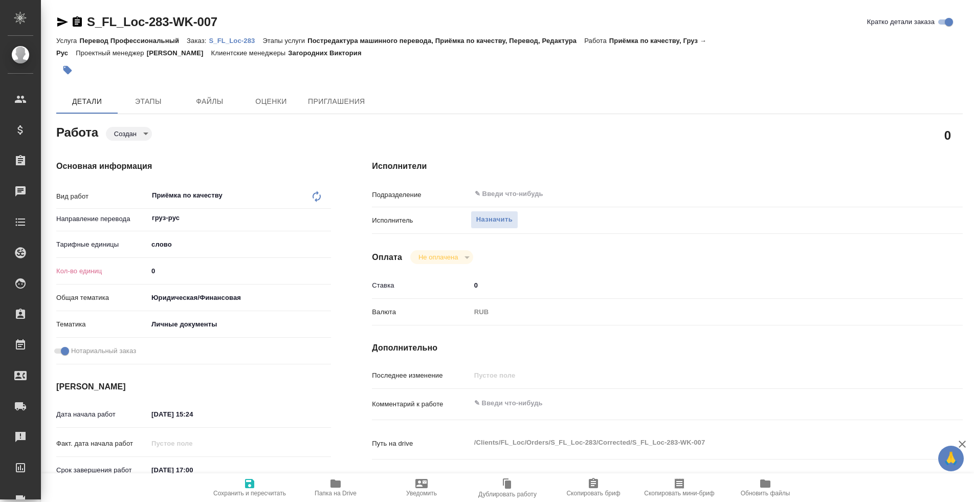
type textarea "x"
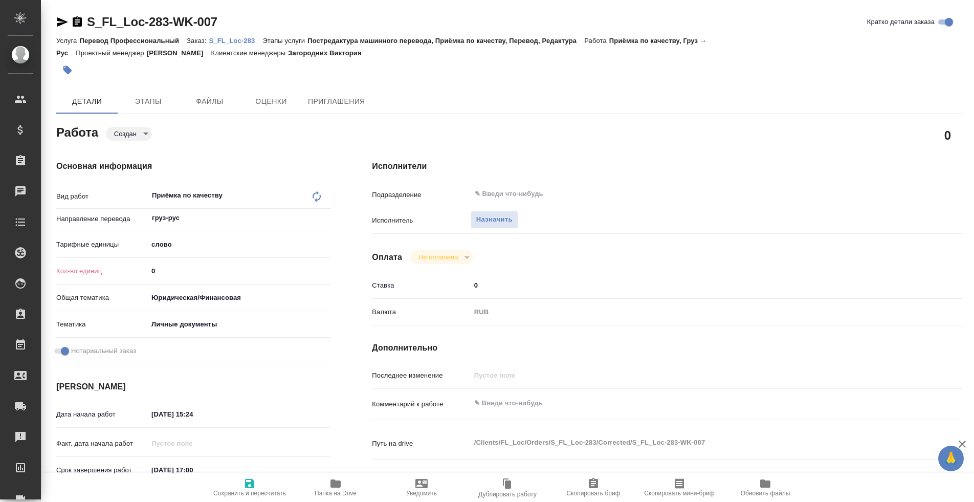
type textarea "x"
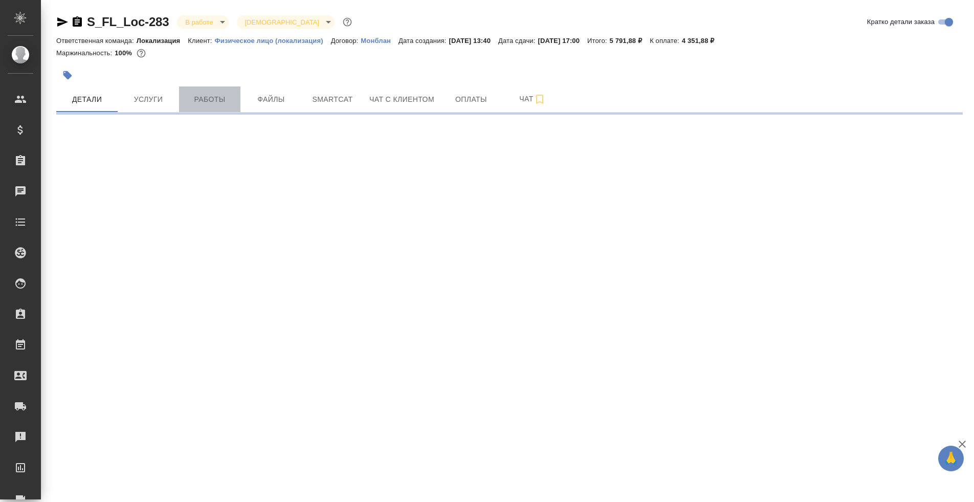
click at [206, 97] on span "Работы" at bounding box center [209, 99] width 49 height 13
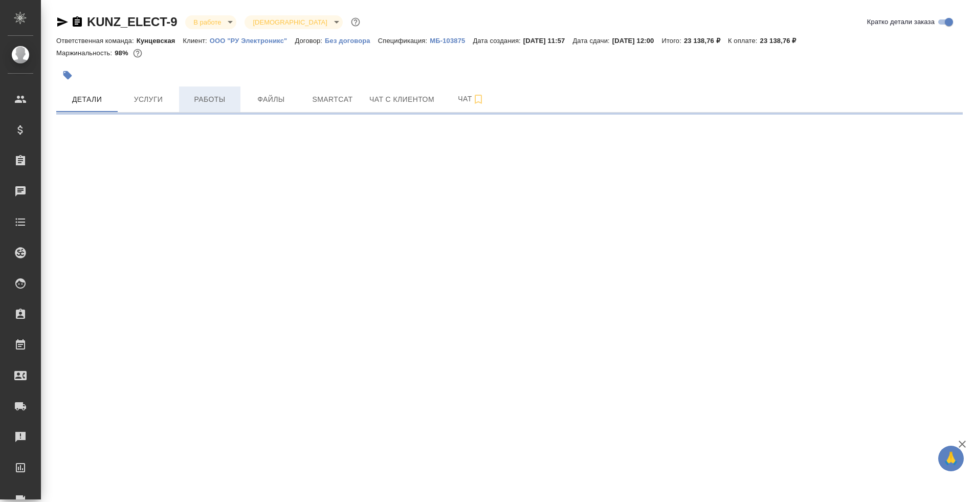
click at [214, 103] on span "Работы" at bounding box center [209, 99] width 49 height 13
select select "RU"
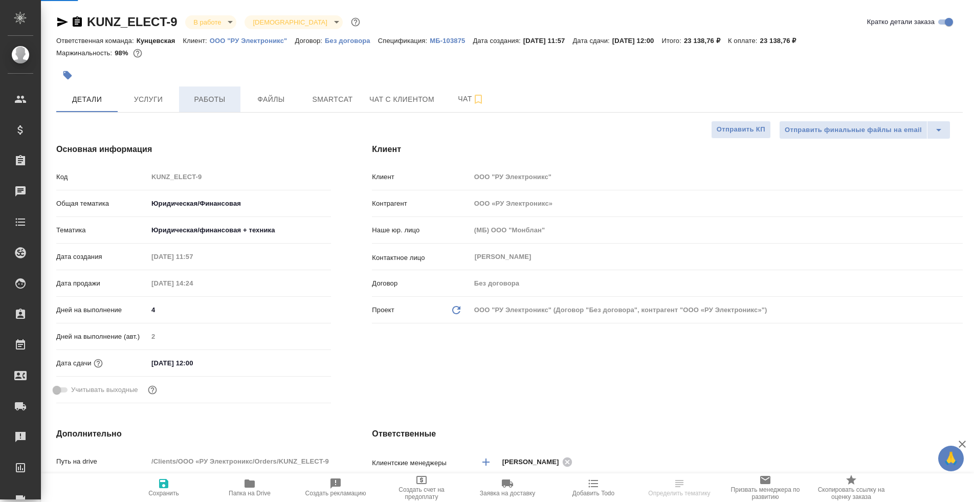
type textarea "x"
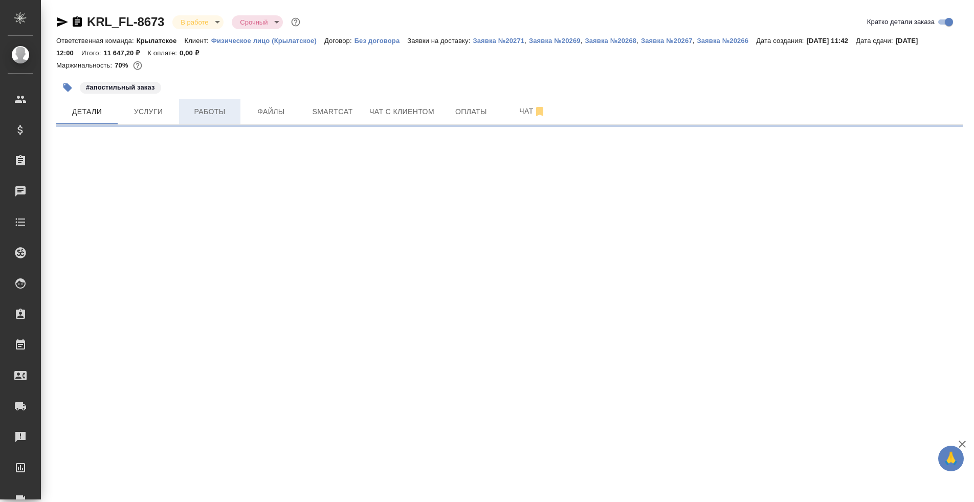
click at [217, 112] on span "Работы" at bounding box center [209, 111] width 49 height 13
